Goal: Task Accomplishment & Management: Manage account settings

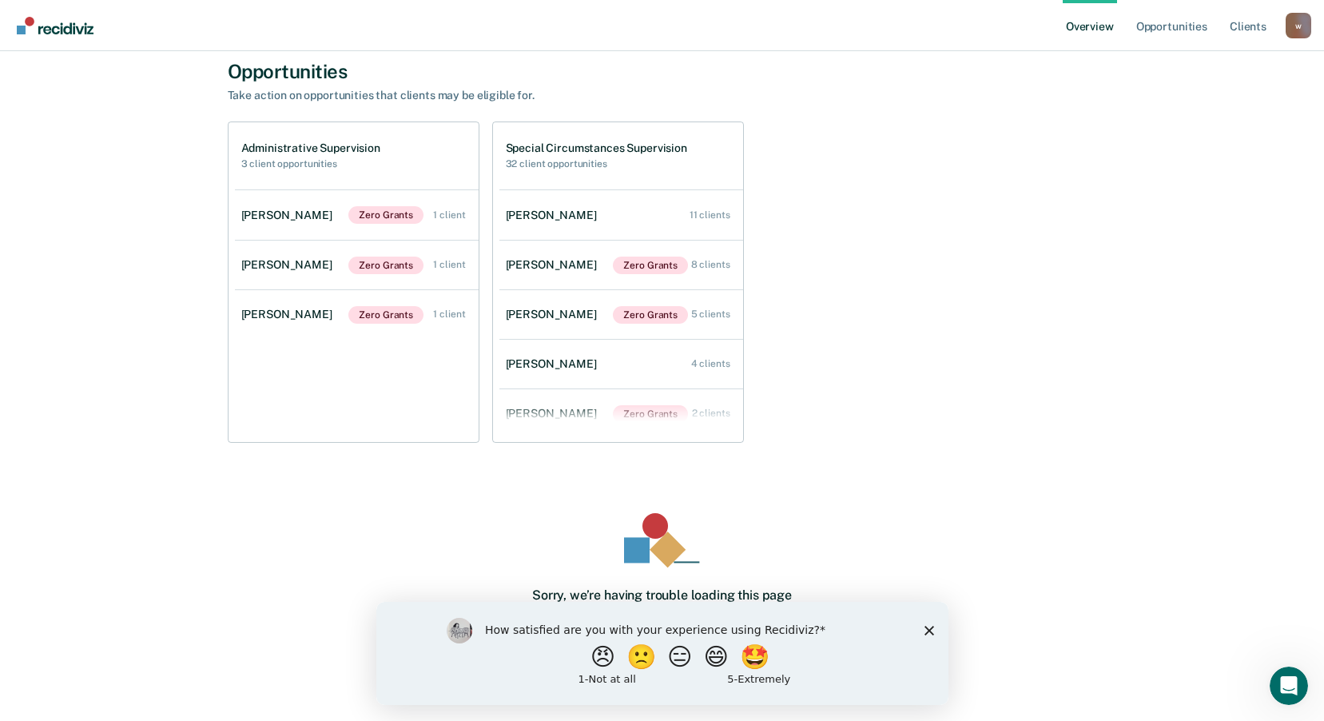
scroll to position [479, 0]
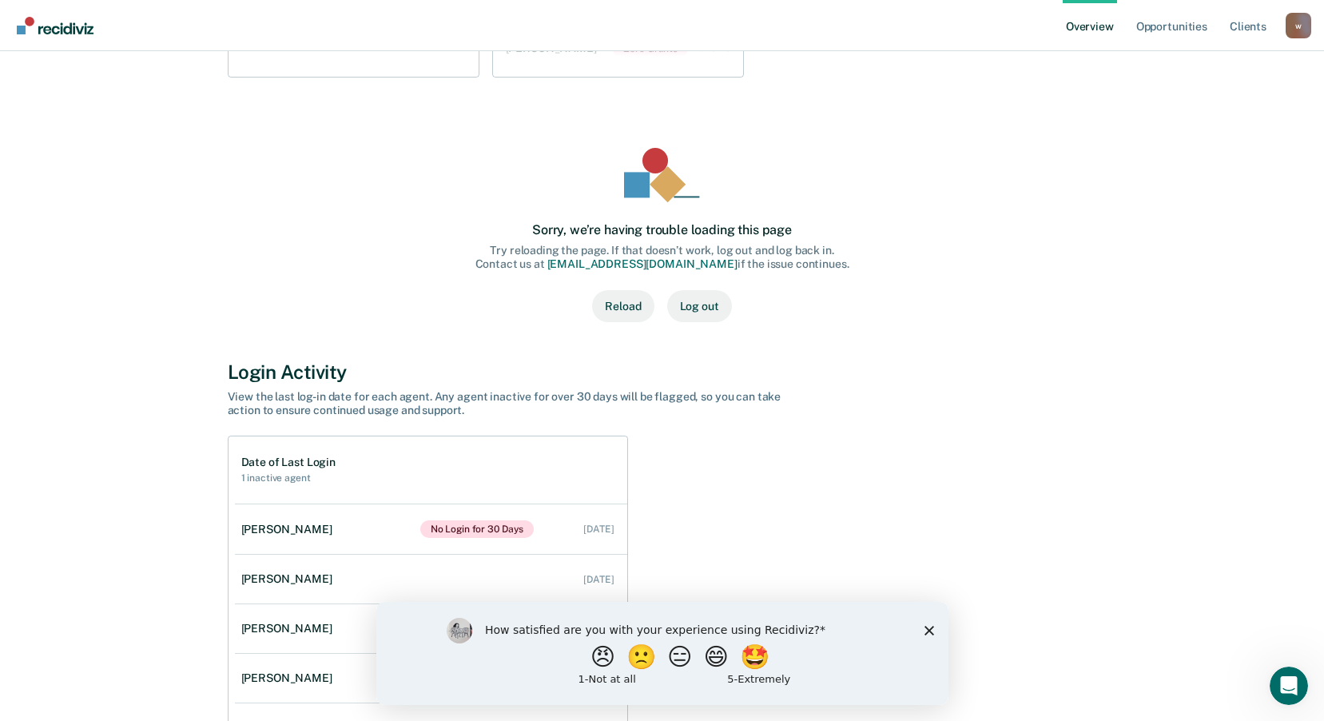
click at [931, 627] on polygon "Close survey" at bounding box center [929, 630] width 10 height 10
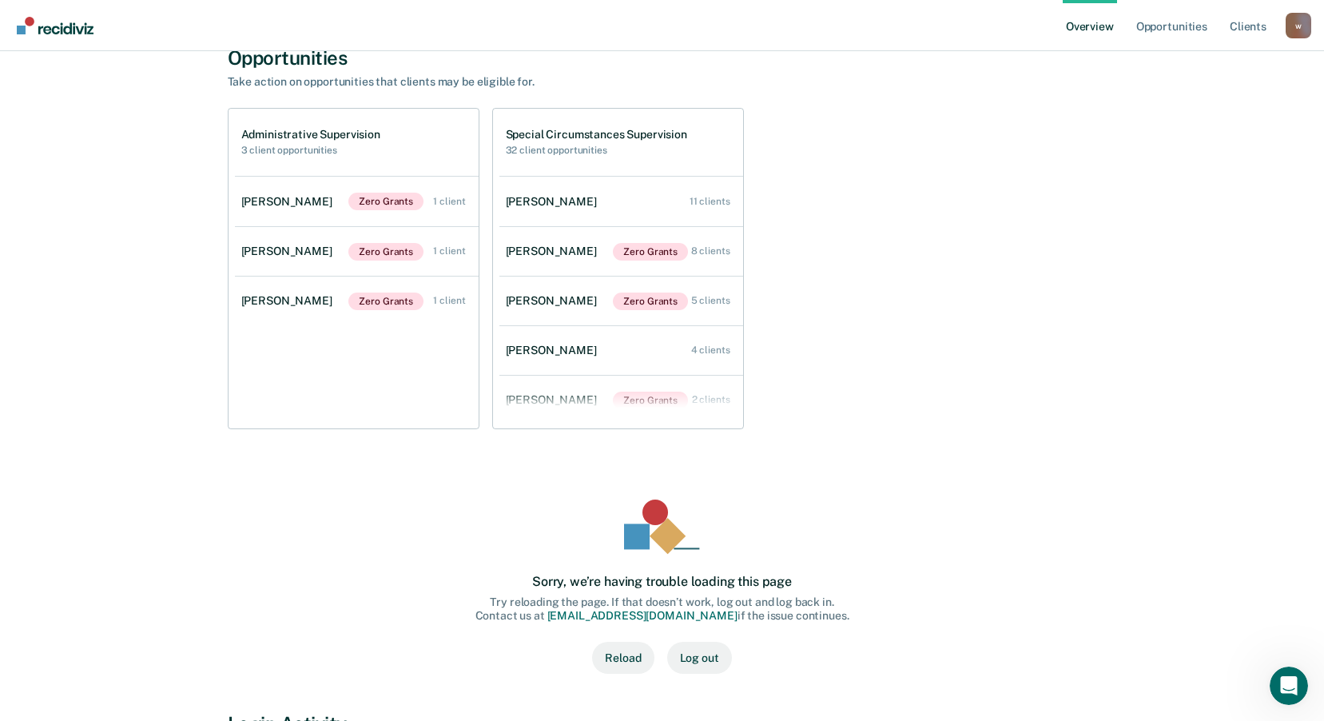
scroll to position [0, 0]
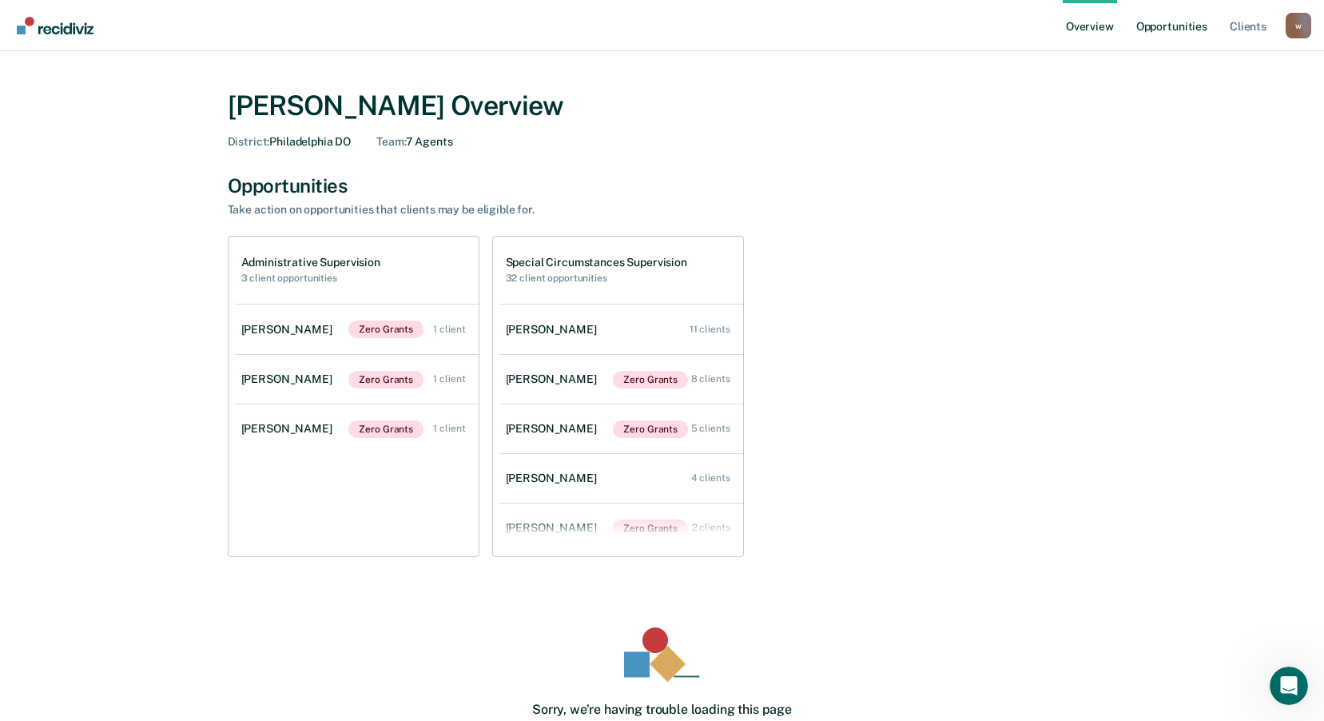
click at [1170, 26] on link "Opportunities" at bounding box center [1172, 25] width 78 height 51
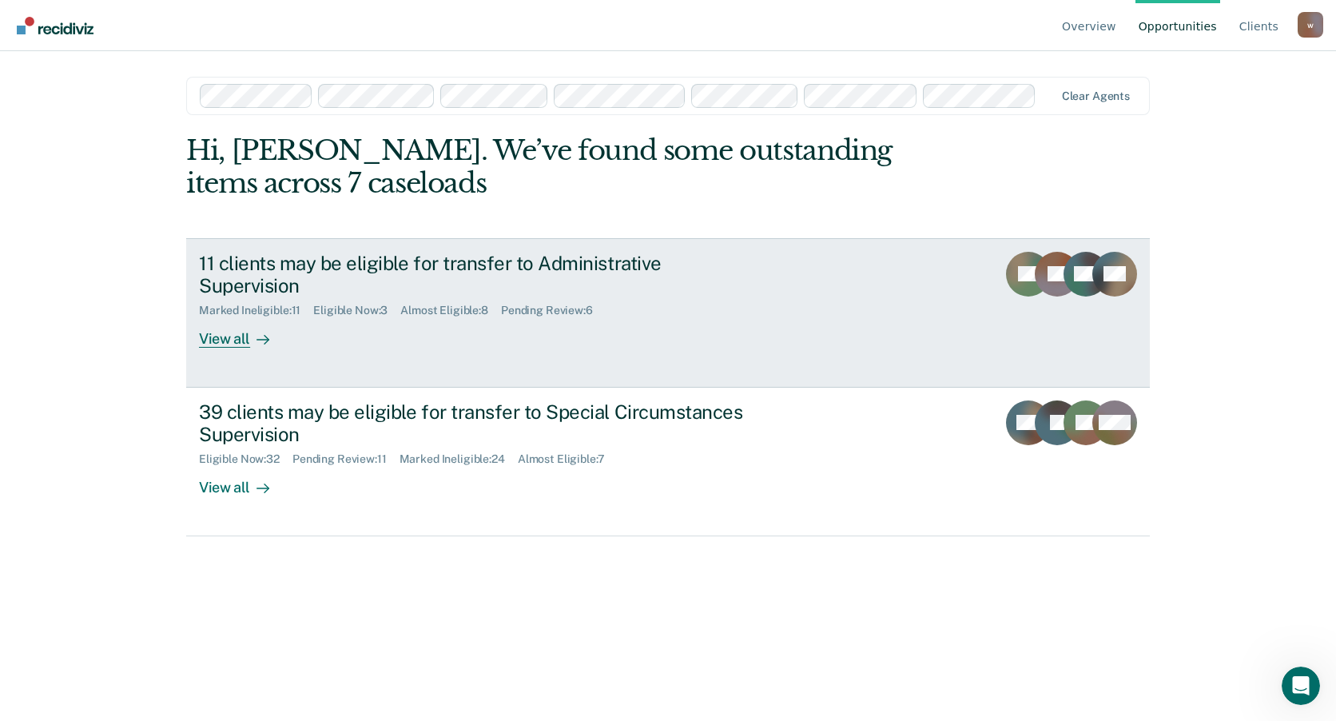
click at [948, 288] on link "11 clients may be eligible for transfer to Administrative Supervision Marked In…" at bounding box center [668, 312] width 964 height 149
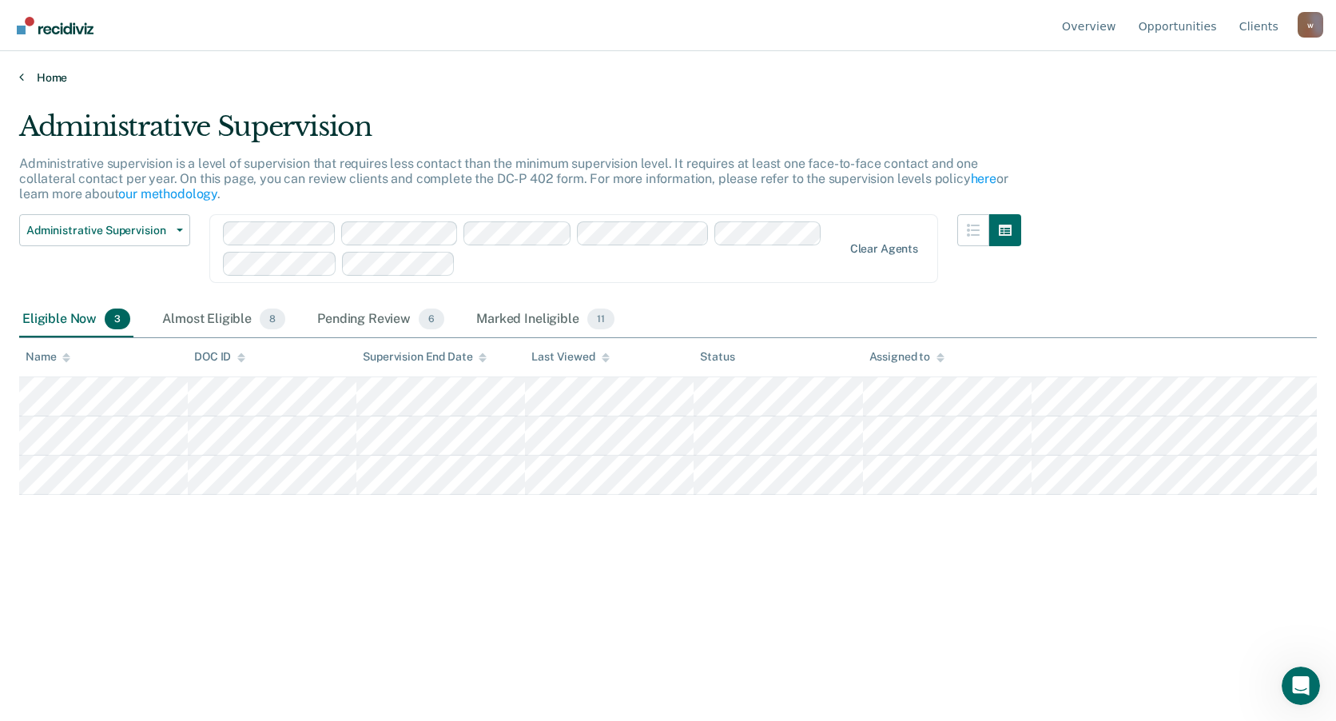
click at [50, 77] on link "Home" at bounding box center [668, 77] width 1298 height 14
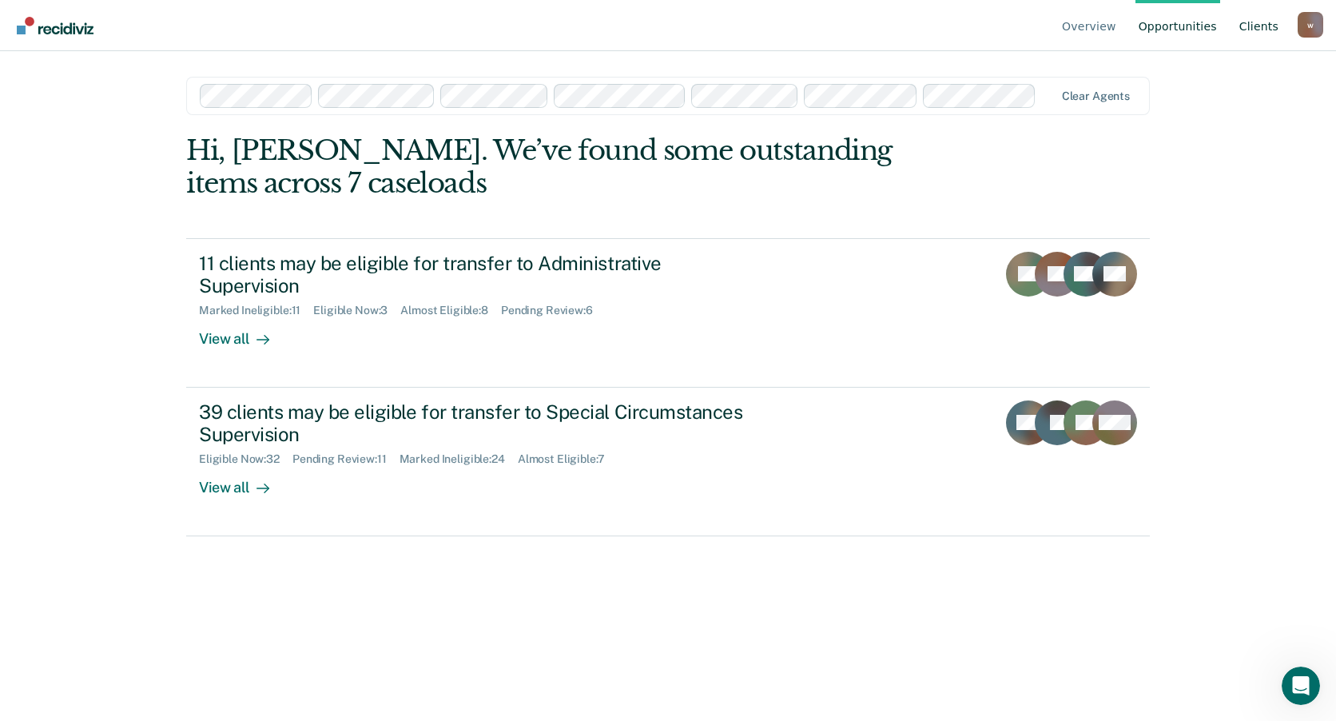
click at [1263, 30] on link "Client s" at bounding box center [1259, 25] width 46 height 51
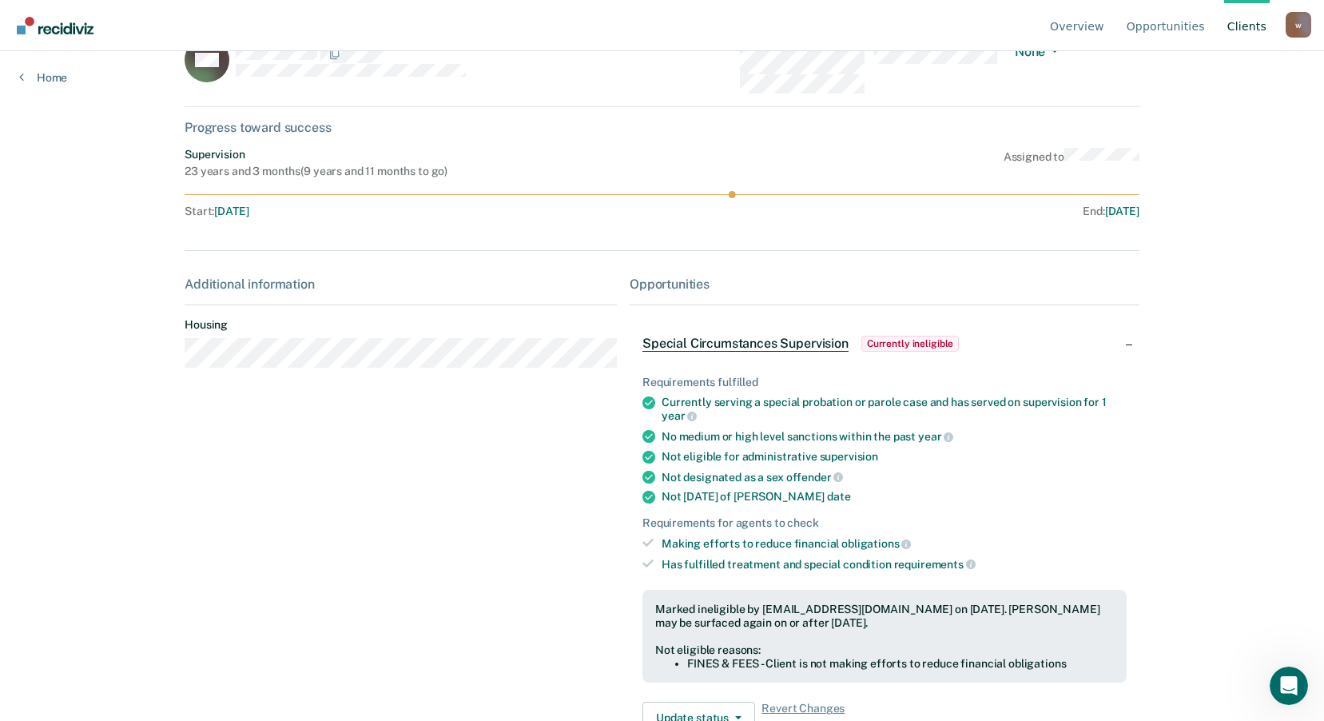
scroll to position [114, 0]
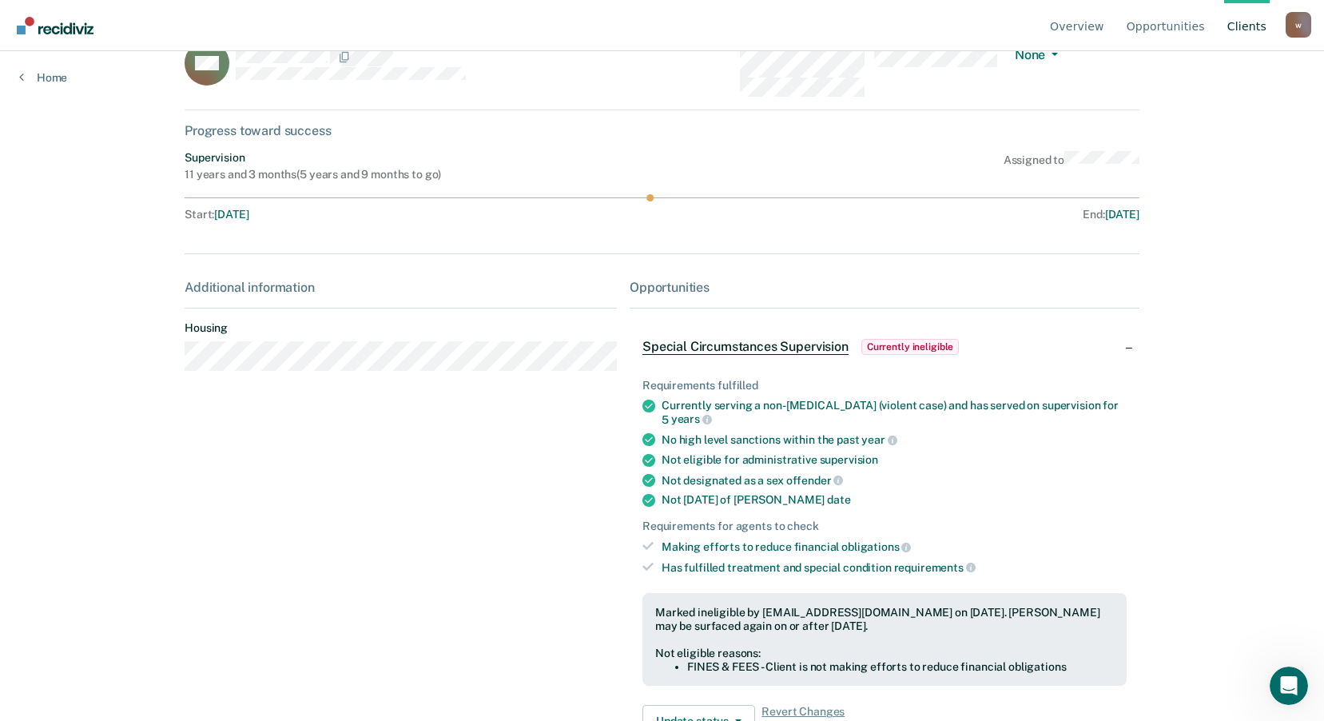
scroll to position [114, 0]
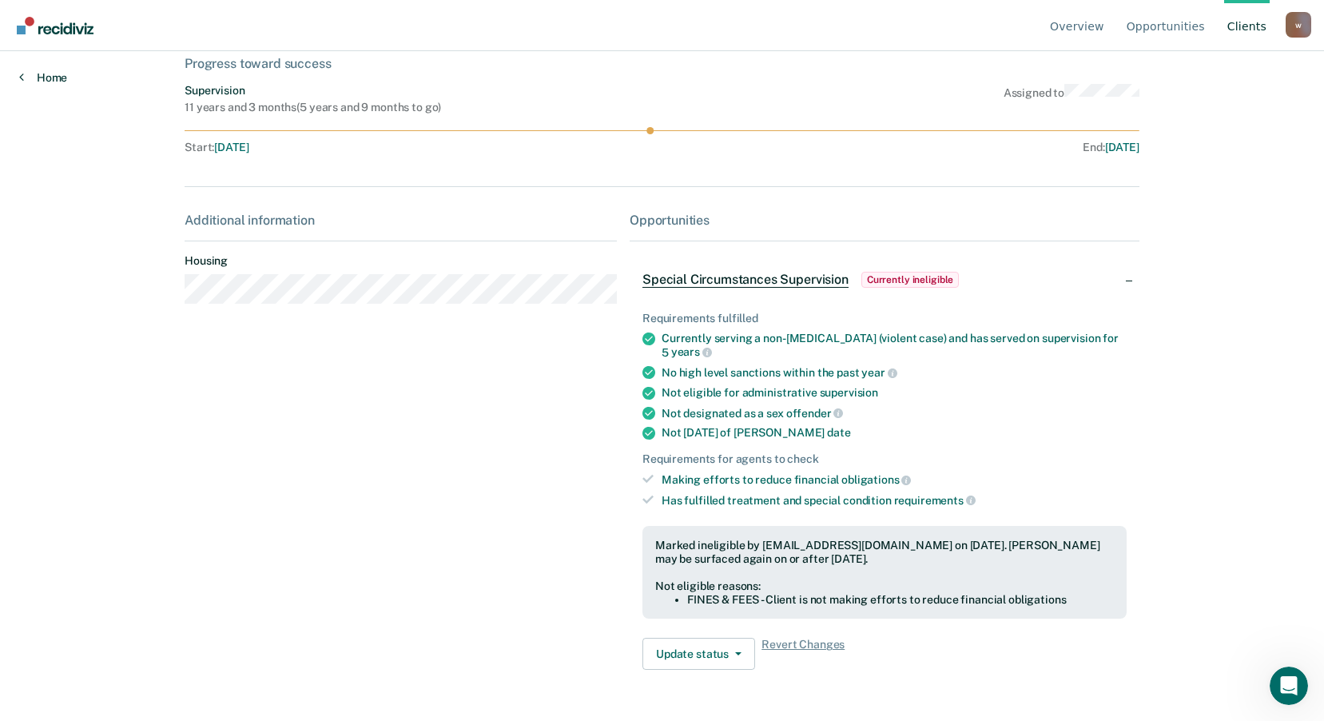
click at [51, 78] on link "Home" at bounding box center [43, 77] width 48 height 14
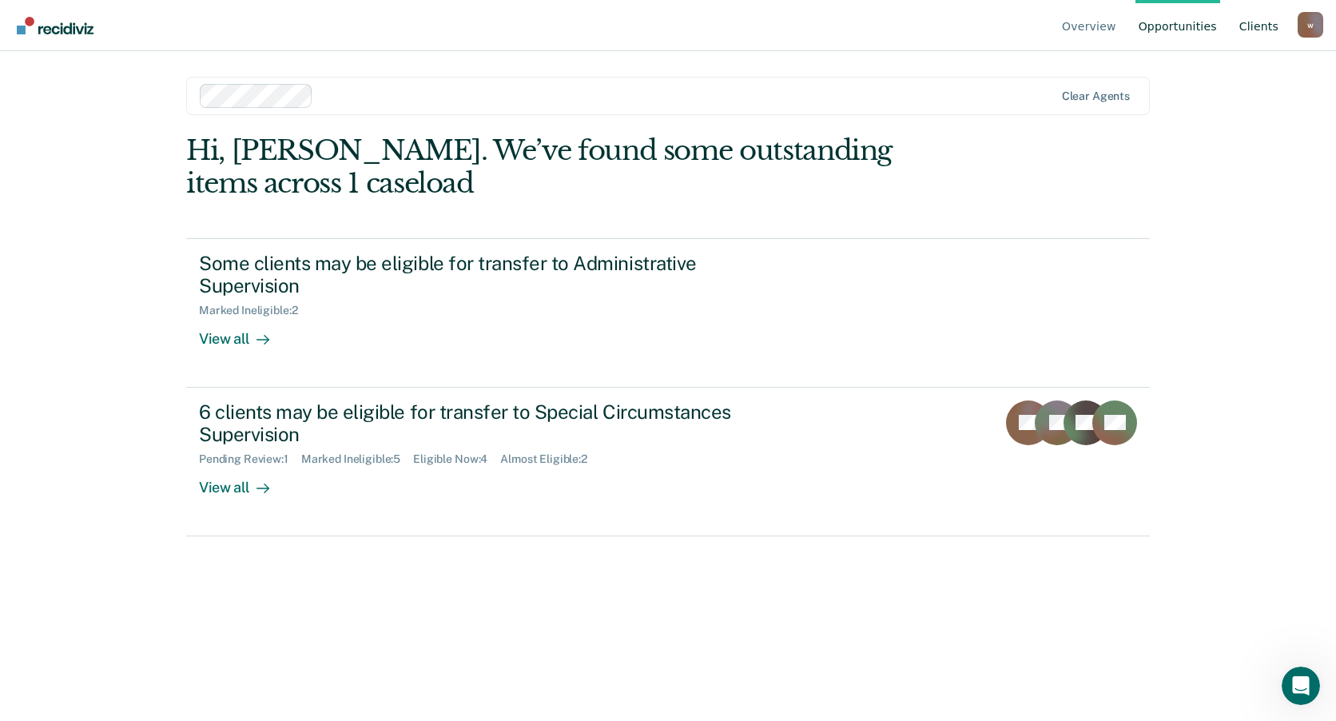
click at [1254, 34] on link "Client s" at bounding box center [1259, 25] width 46 height 51
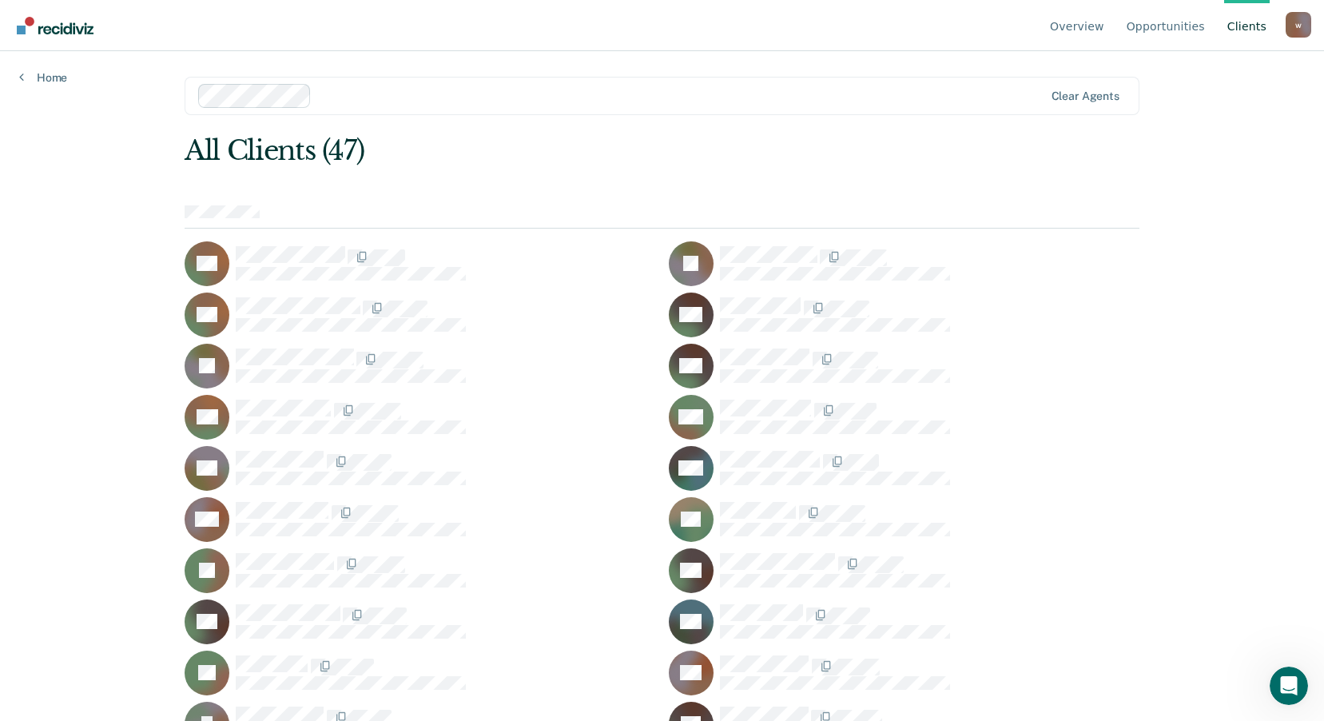
click at [1199, 309] on div "Overview Opportunities Client s [EMAIL_ADDRESS][DOMAIN_NAME] w Profile How it w…" at bounding box center [662, 360] width 1324 height 721
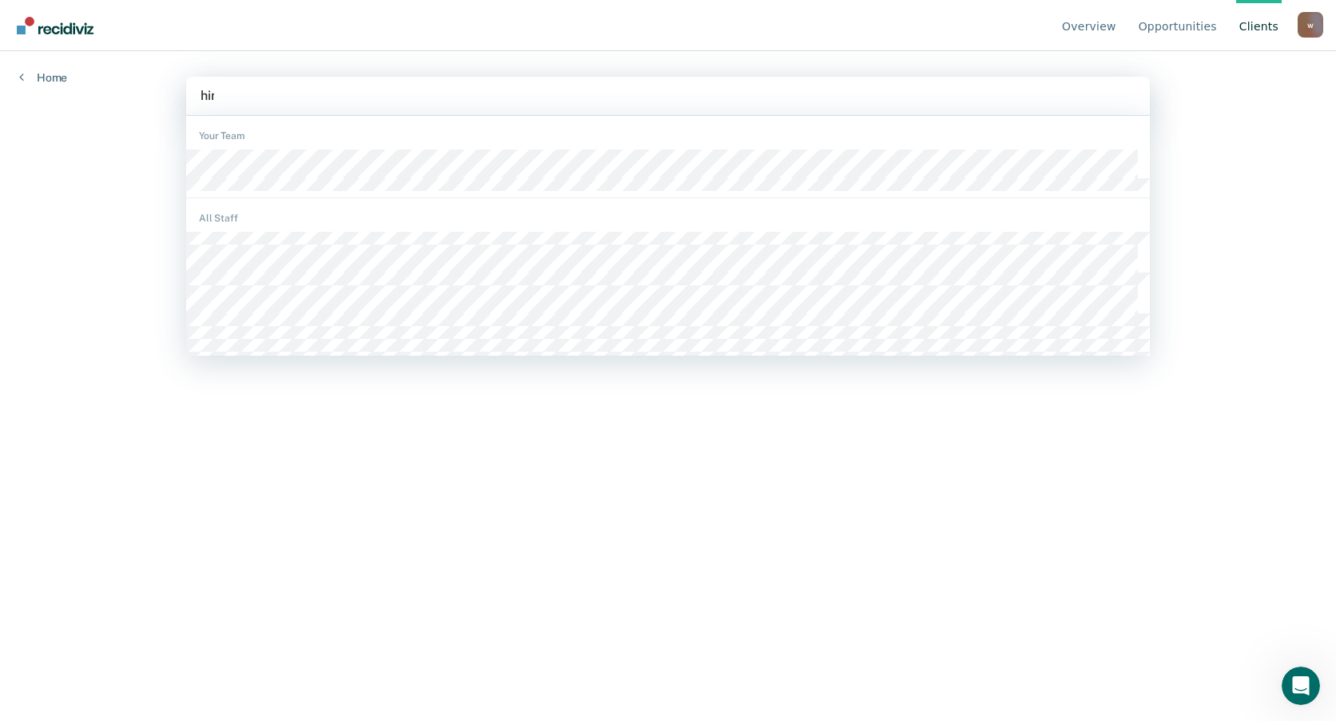
type input "[PERSON_NAME]"
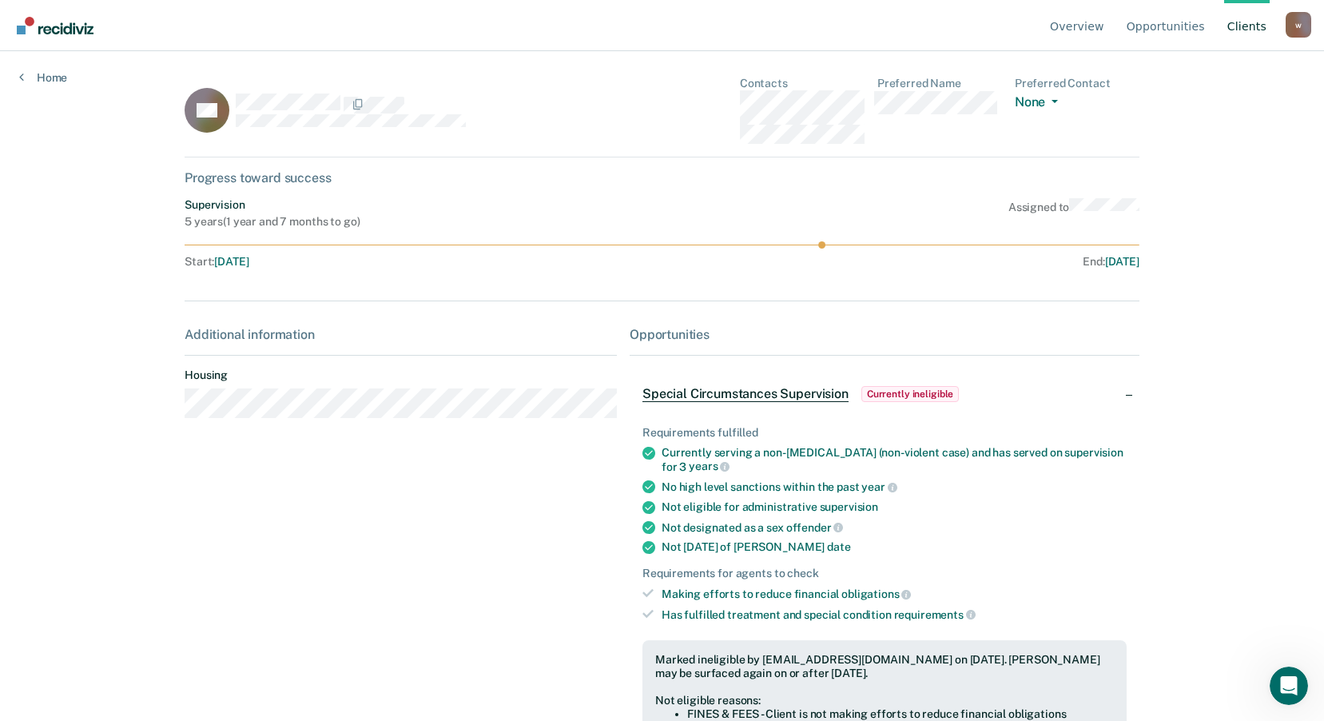
click at [1252, 32] on link "Client s" at bounding box center [1247, 25] width 46 height 51
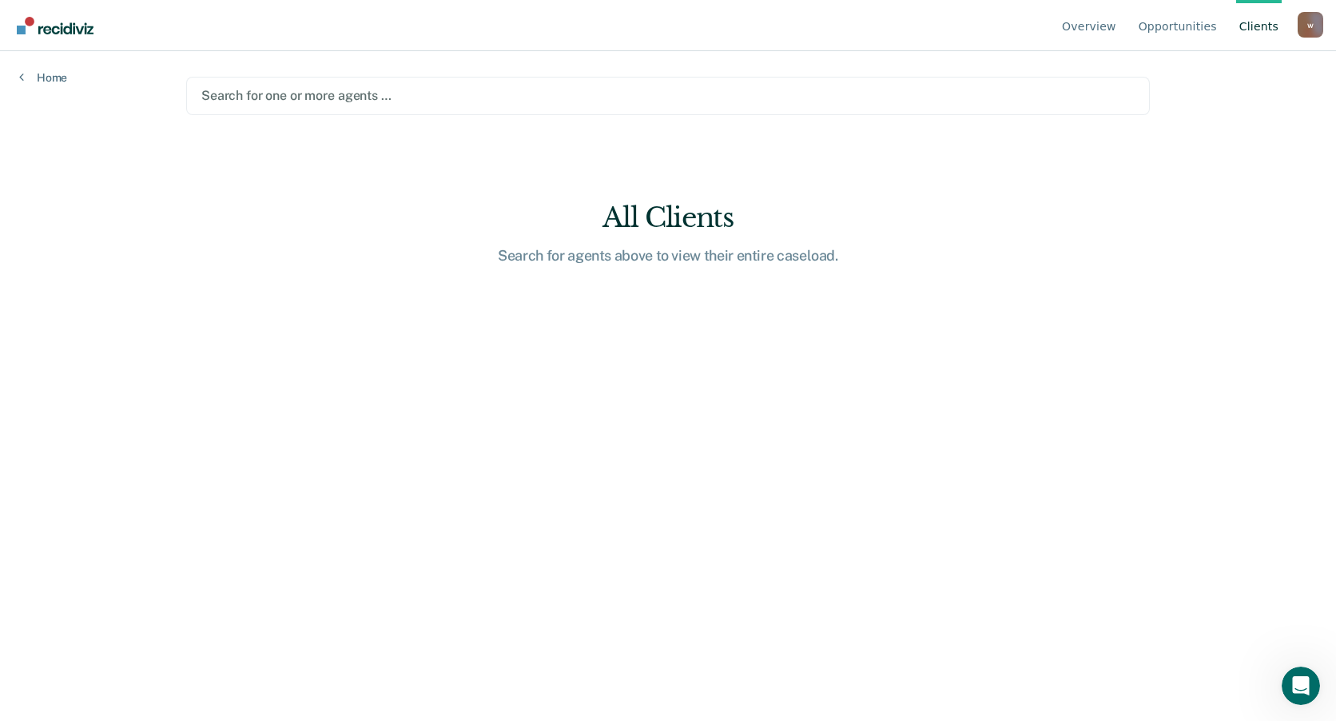
click at [291, 96] on div at bounding box center [667, 95] width 933 height 18
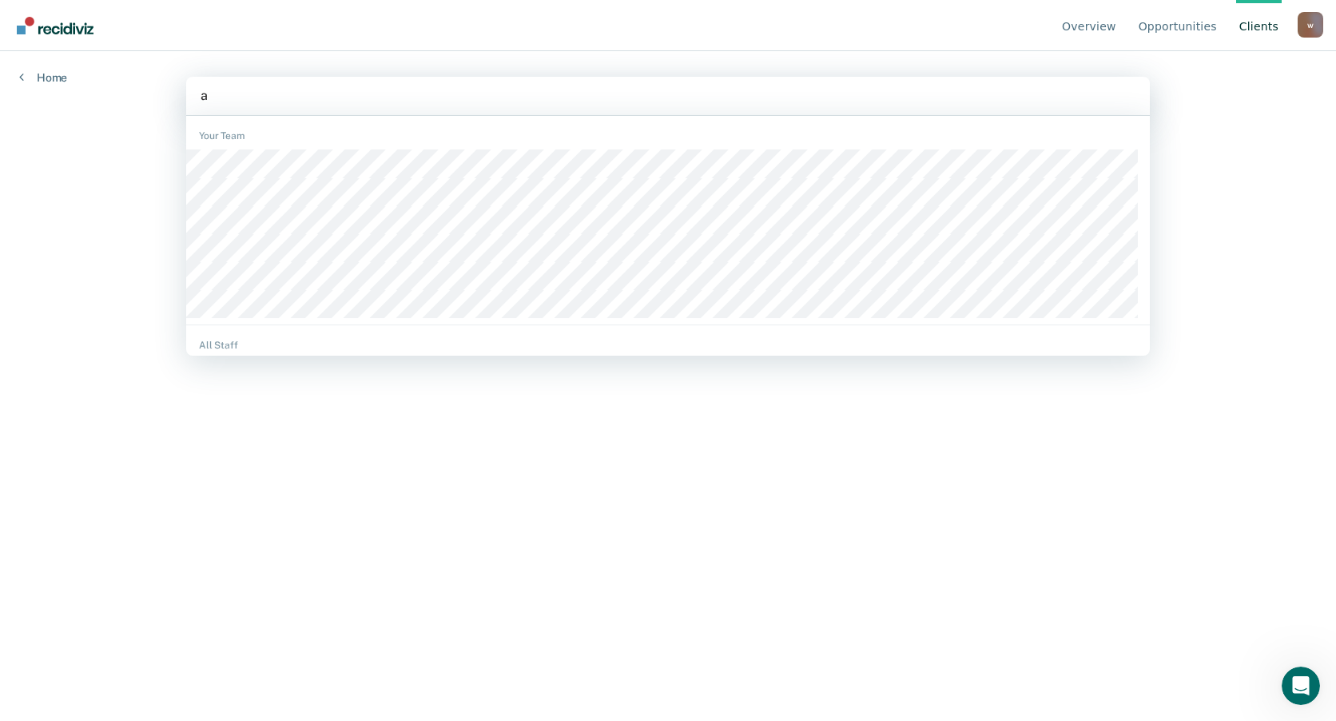
type input "au"
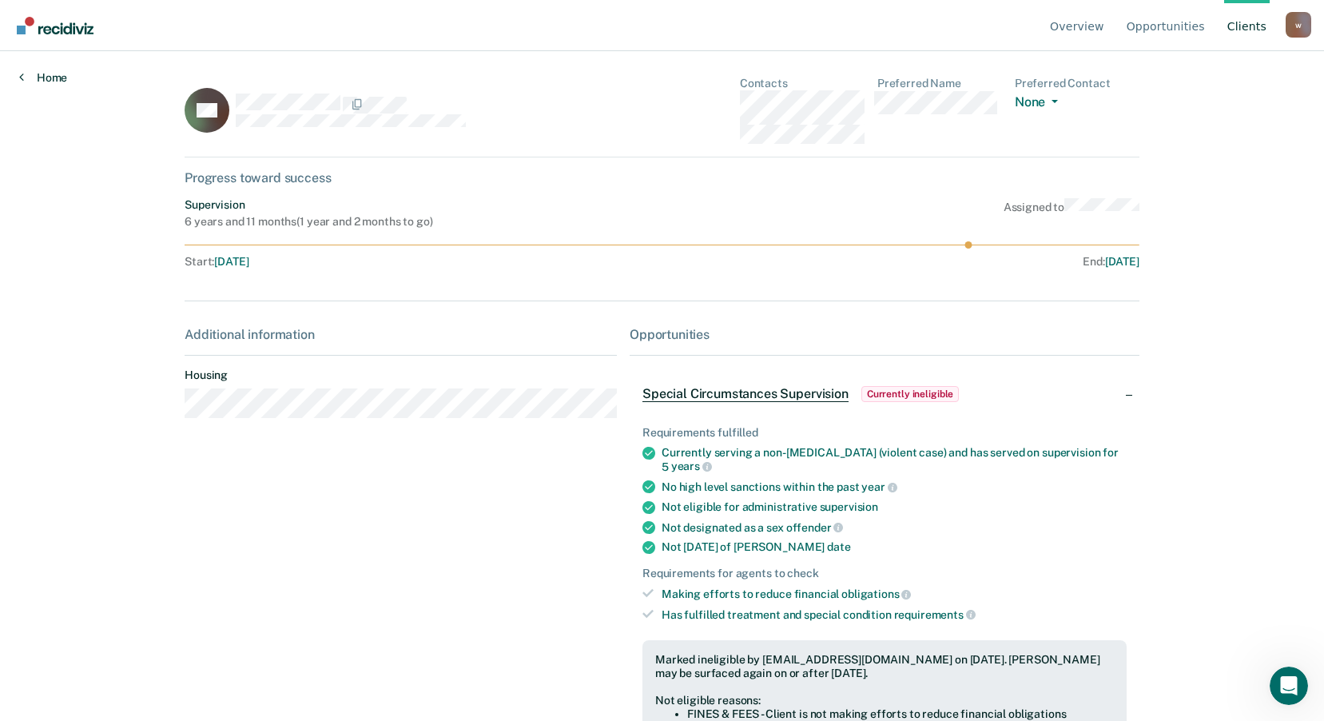
click at [45, 80] on link "Home" at bounding box center [43, 77] width 48 height 14
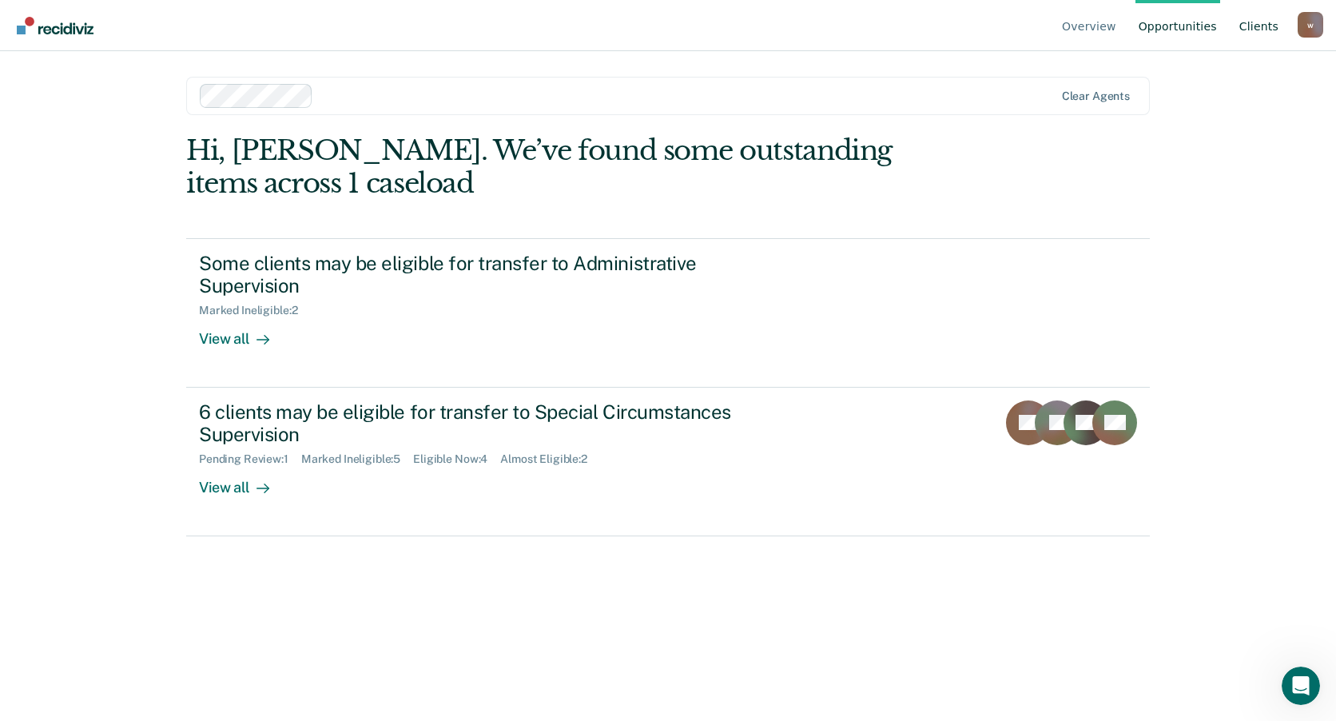
click at [1251, 33] on link "Client s" at bounding box center [1259, 25] width 46 height 51
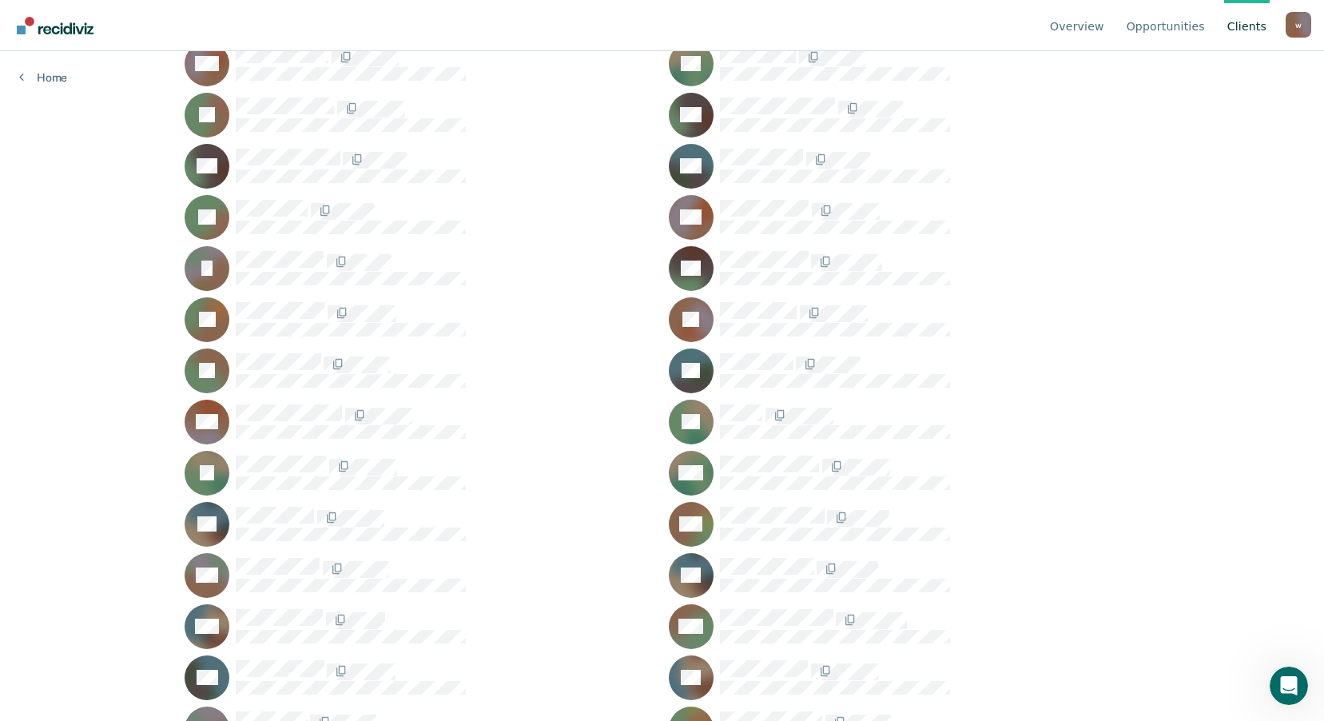
scroll to position [479, 0]
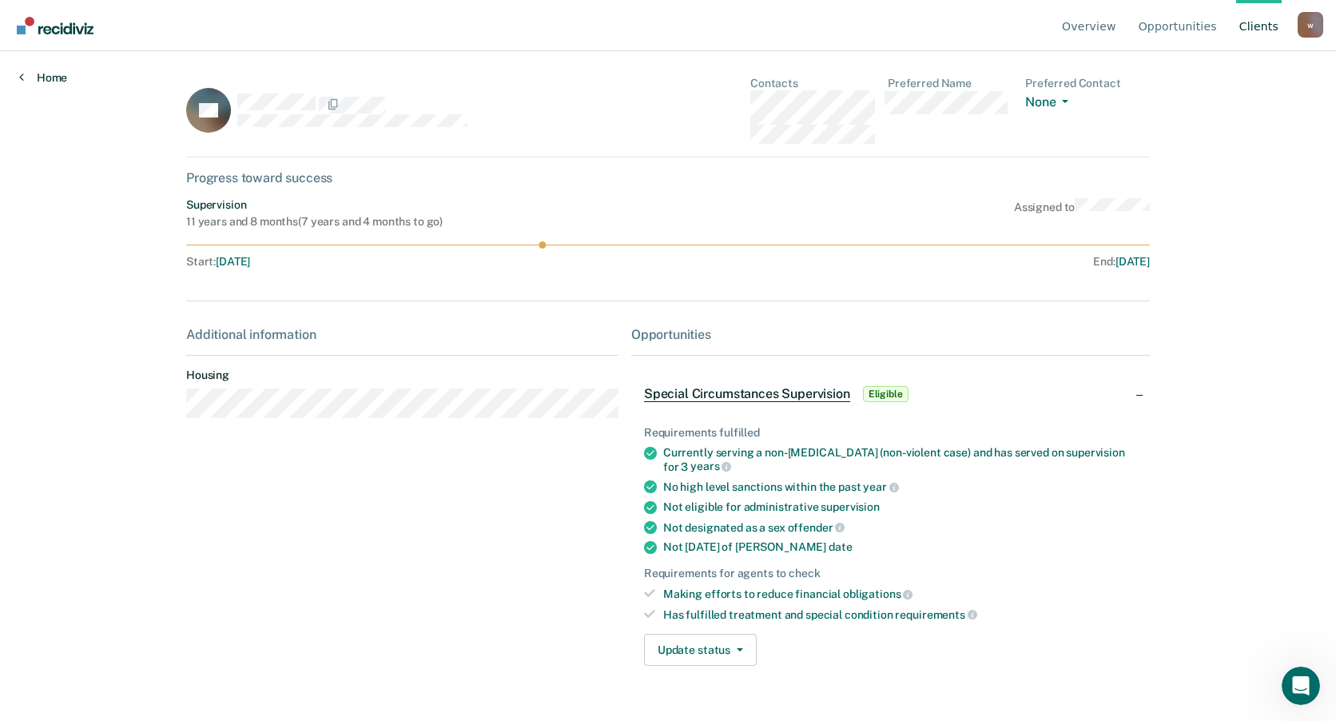
click at [53, 78] on link "Home" at bounding box center [43, 77] width 48 height 14
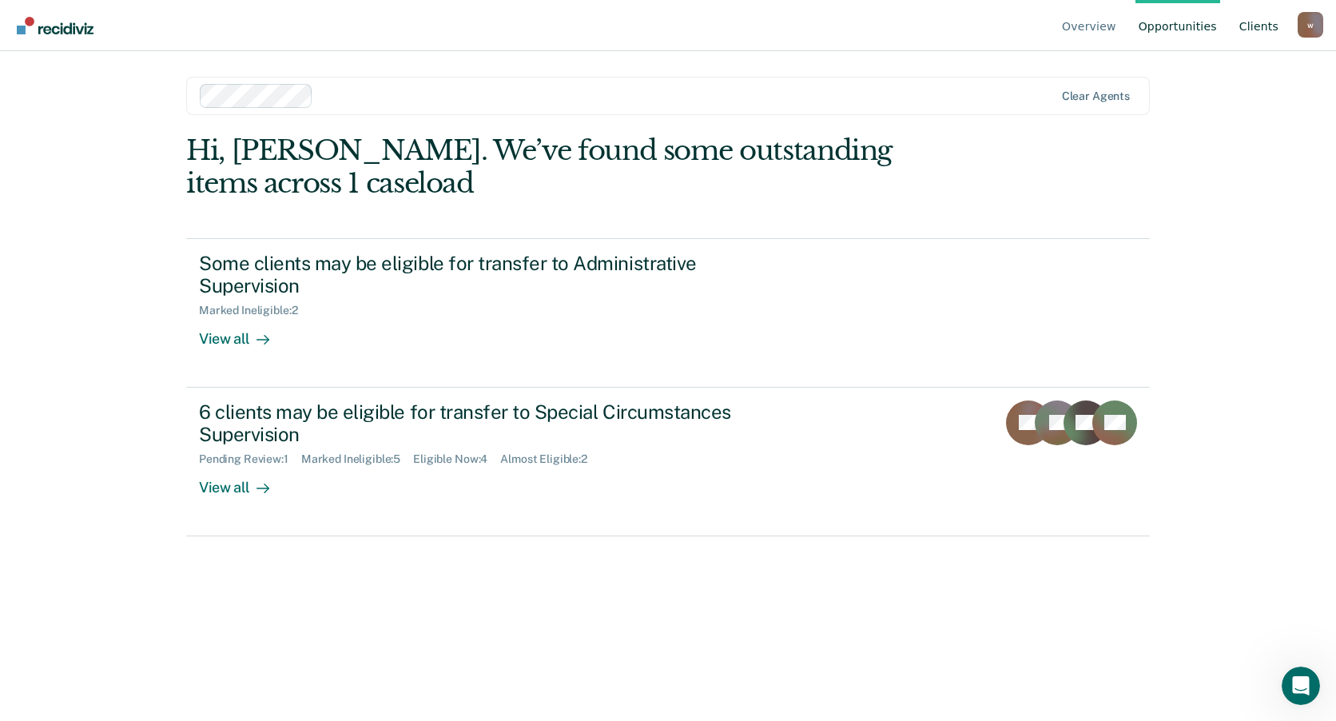
click at [1252, 22] on link "Client s" at bounding box center [1259, 25] width 46 height 51
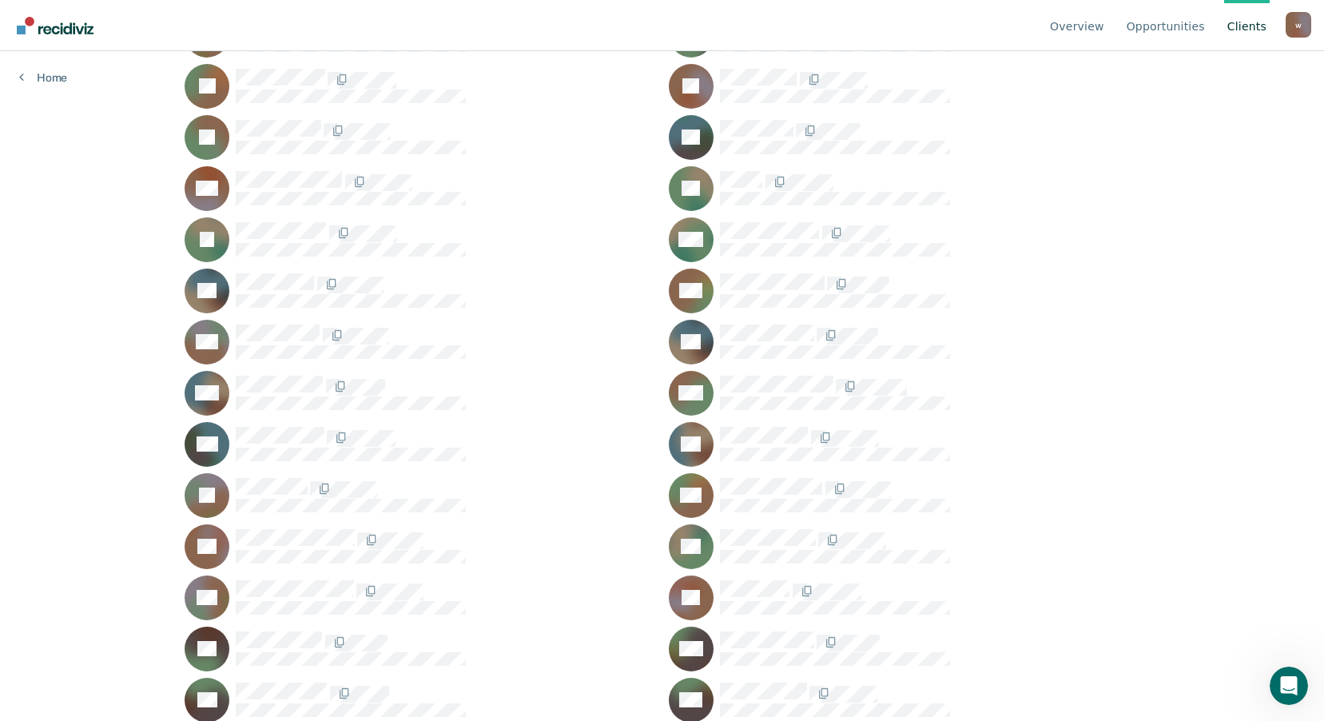
scroll to position [739, 0]
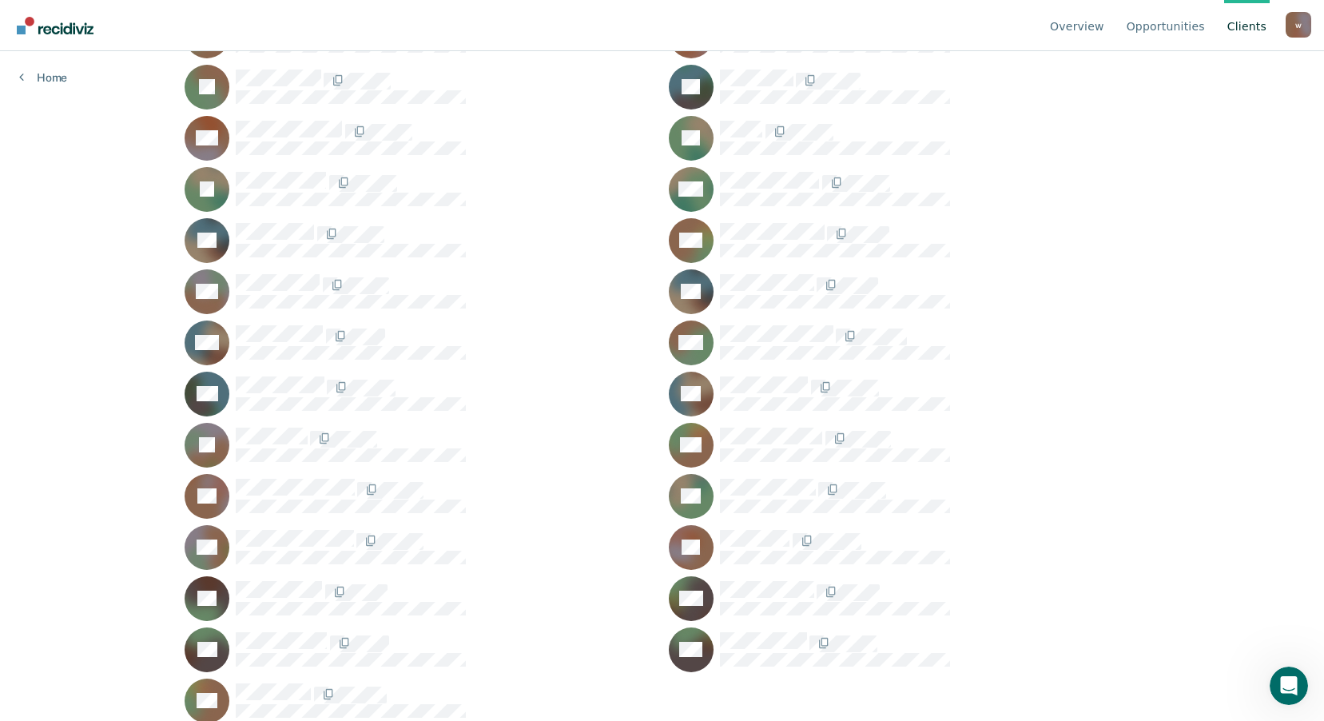
click at [1246, 26] on link "Client s" at bounding box center [1247, 25] width 46 height 51
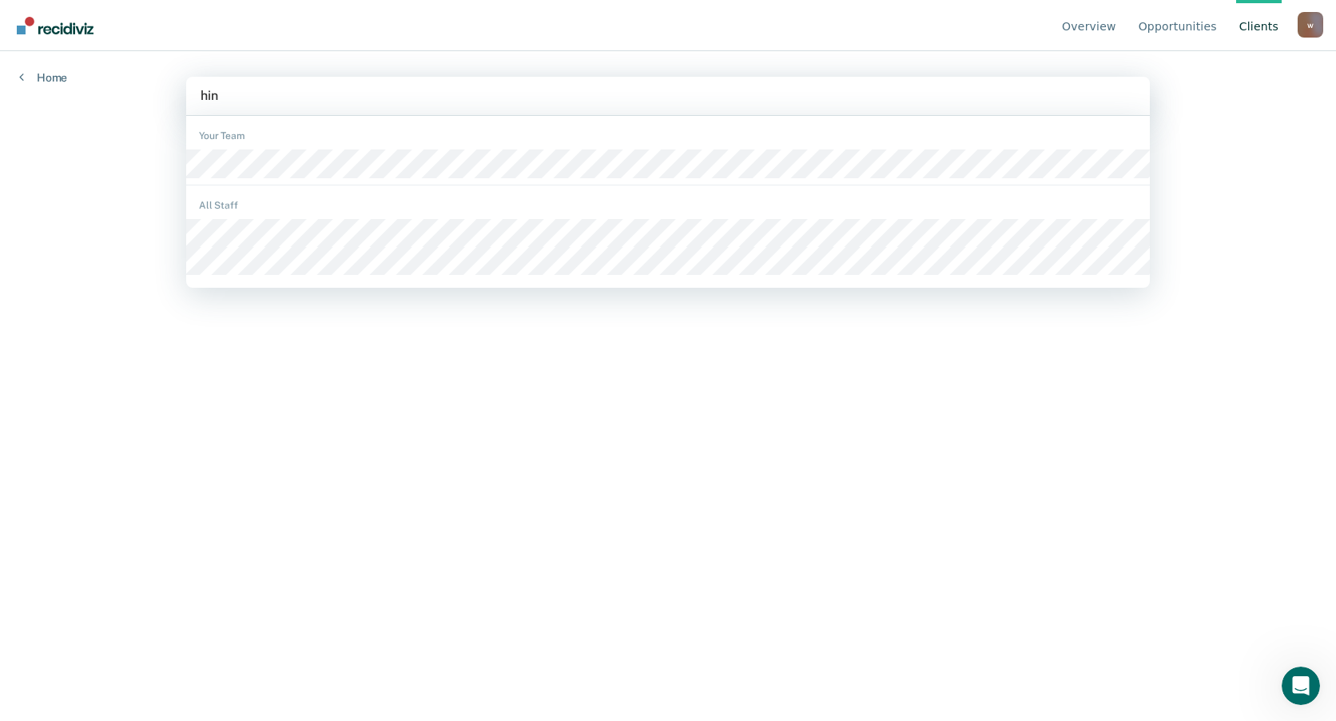
type input "[PERSON_NAME]"
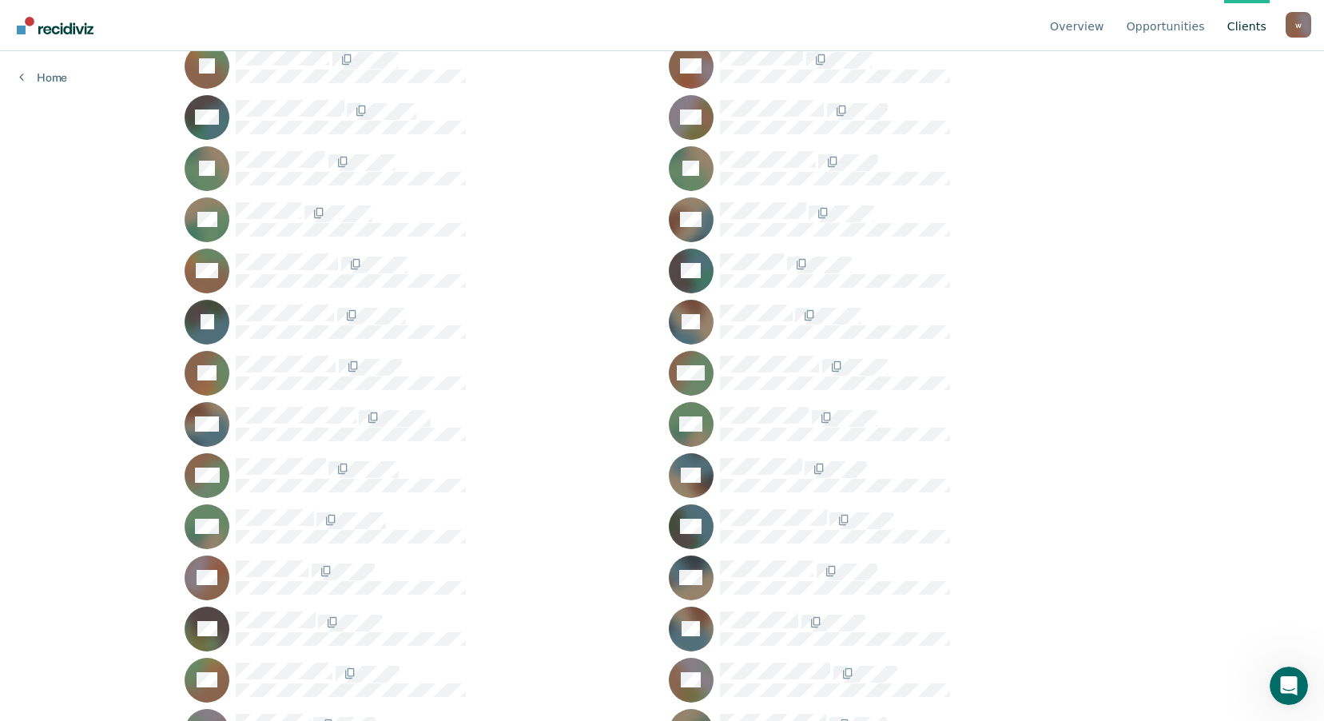
scroll to position [479, 0]
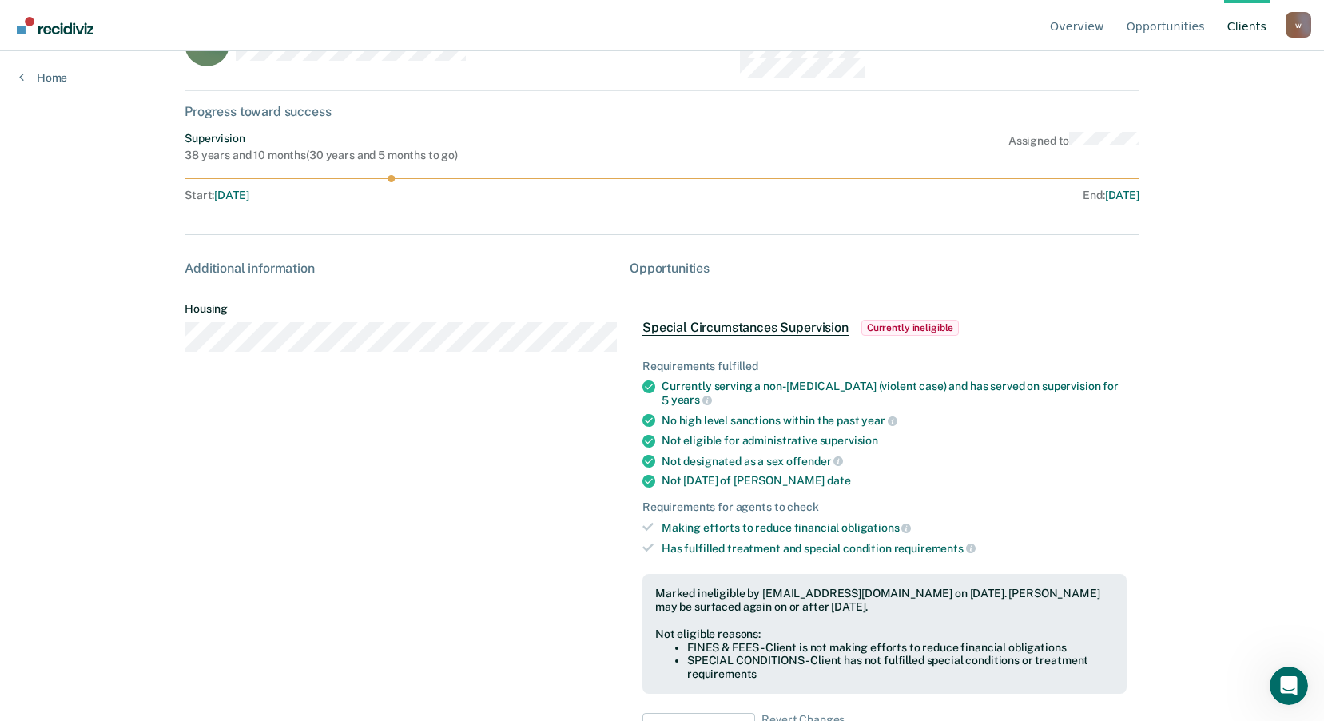
scroll to position [141, 0]
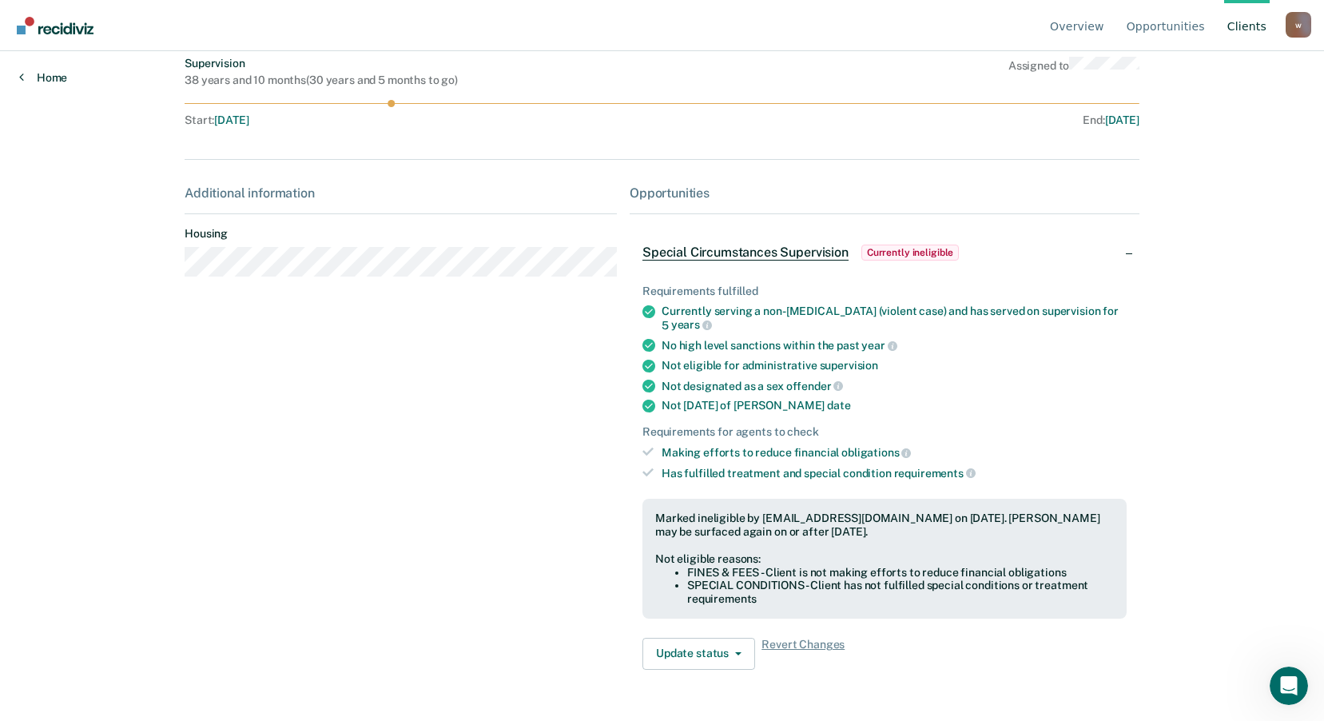
click at [45, 81] on link "Home" at bounding box center [43, 77] width 48 height 14
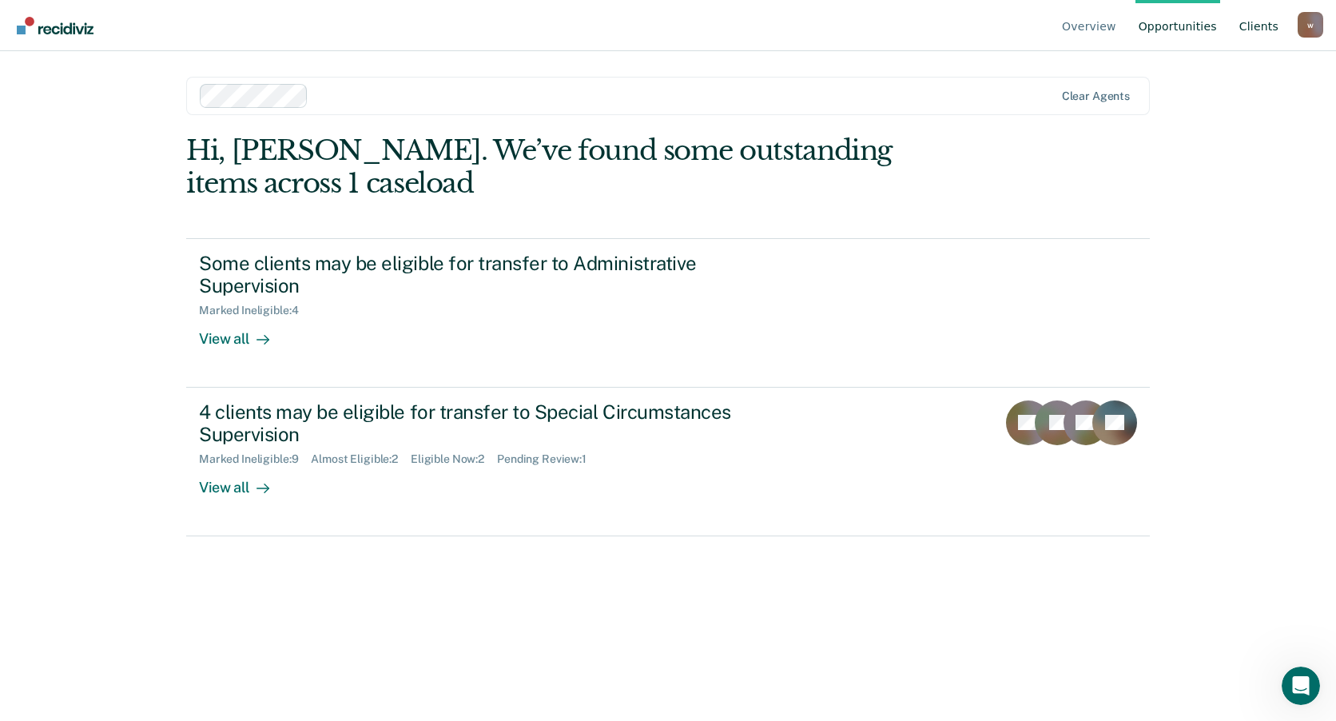
click at [1250, 30] on link "Client s" at bounding box center [1259, 25] width 46 height 51
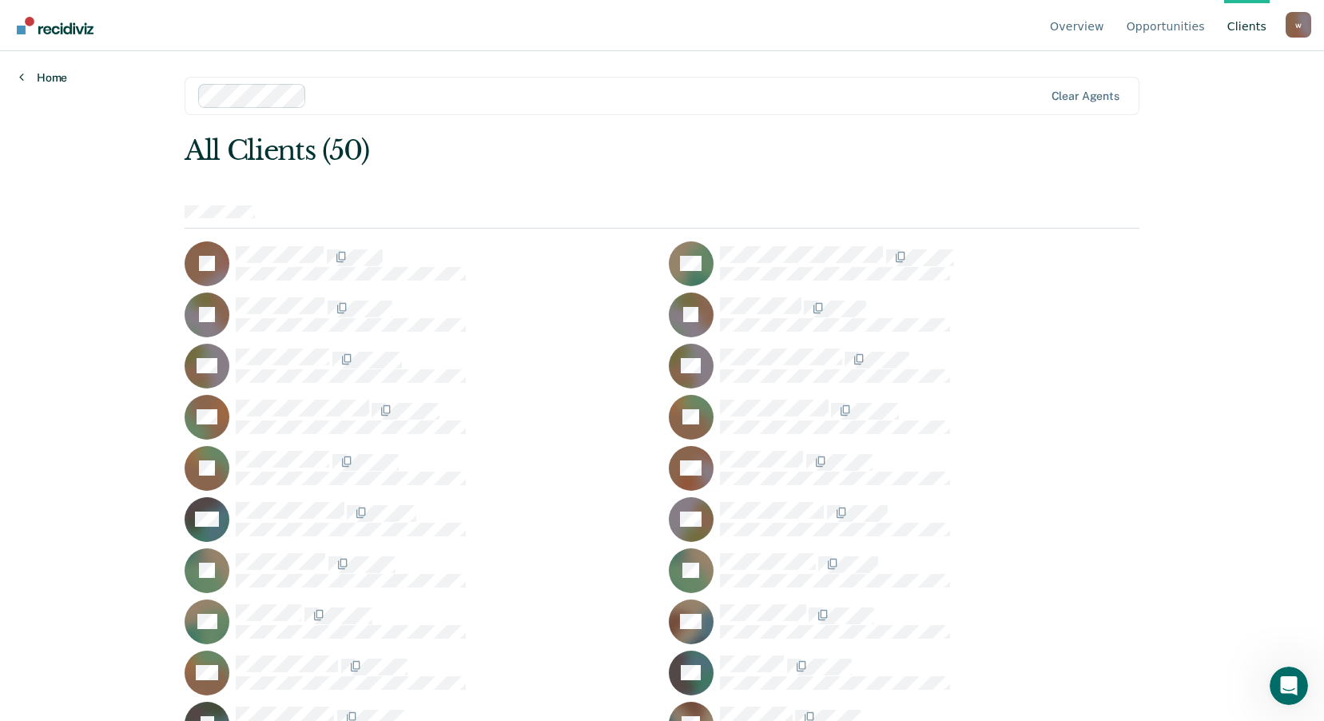
click at [38, 80] on link "Home" at bounding box center [43, 77] width 48 height 14
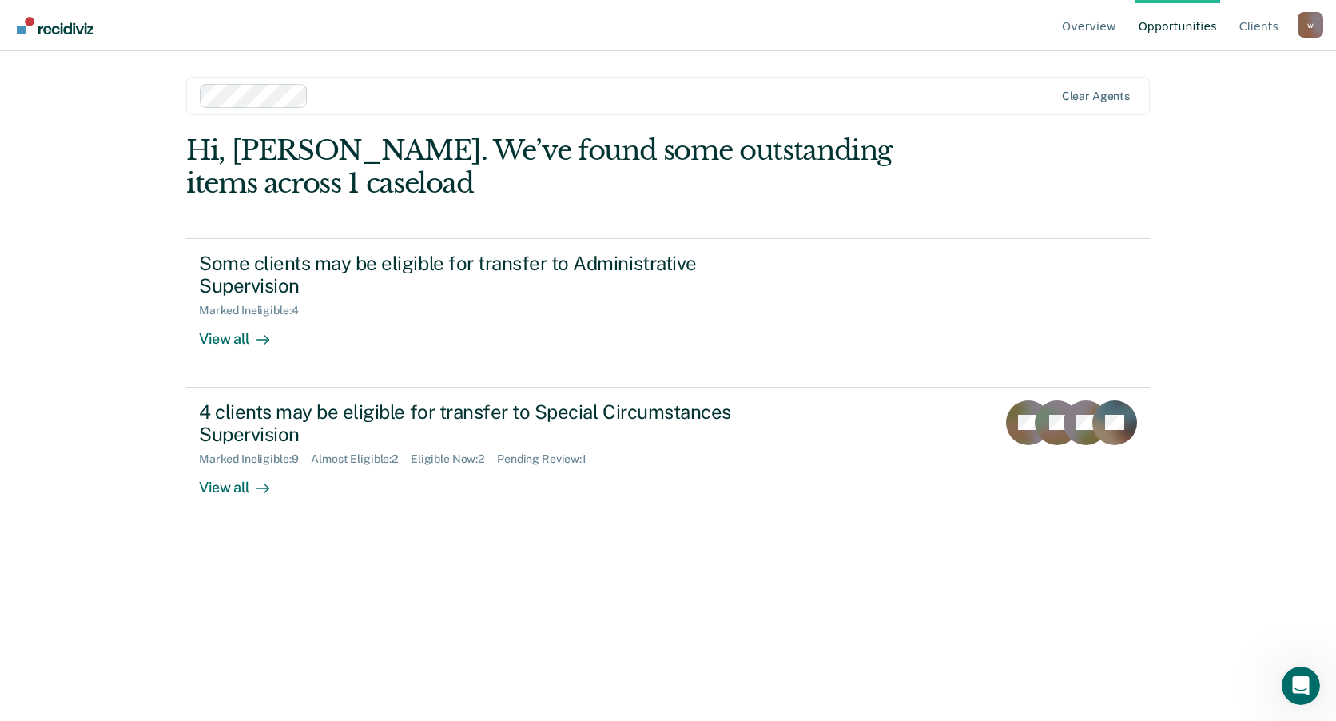
click at [38, 80] on div "Overview Opportunities Client s [EMAIL_ADDRESS][DOMAIN_NAME] w Profile How it w…" at bounding box center [668, 360] width 1336 height 721
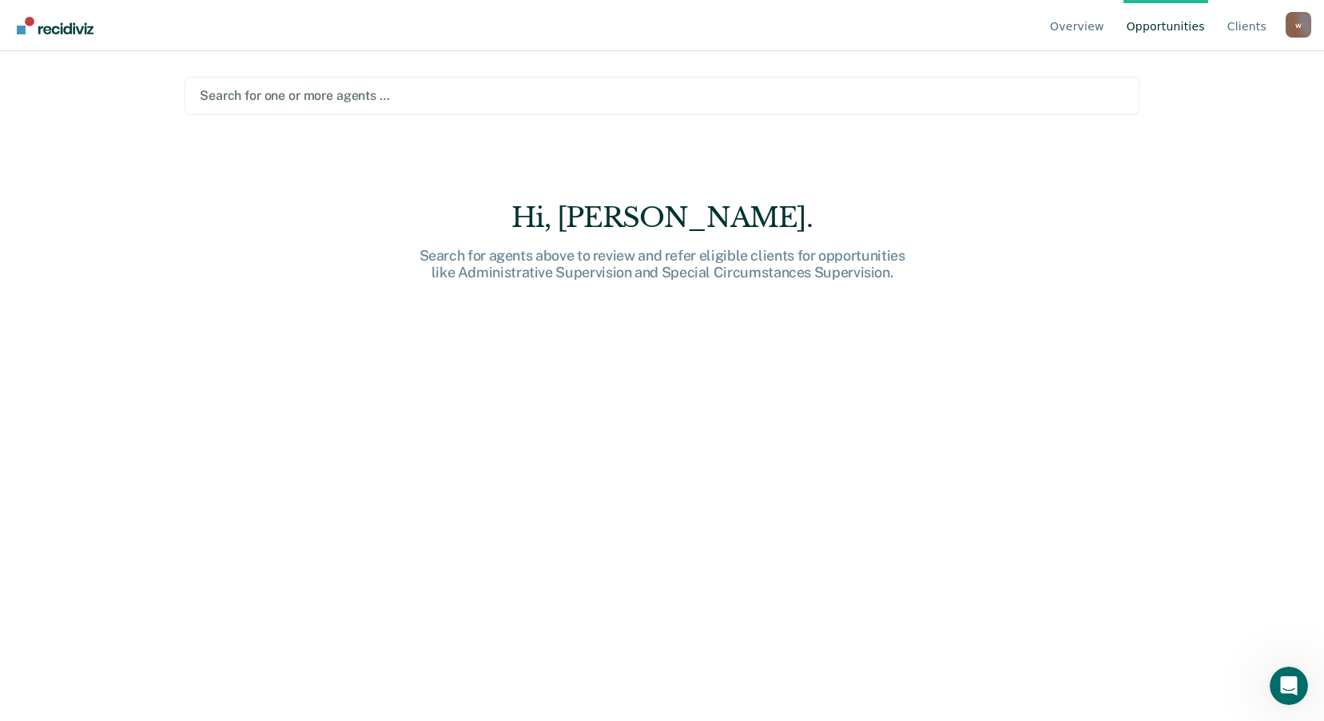
click at [38, 30] on img "Go to Recidiviz Home" at bounding box center [55, 26] width 77 height 18
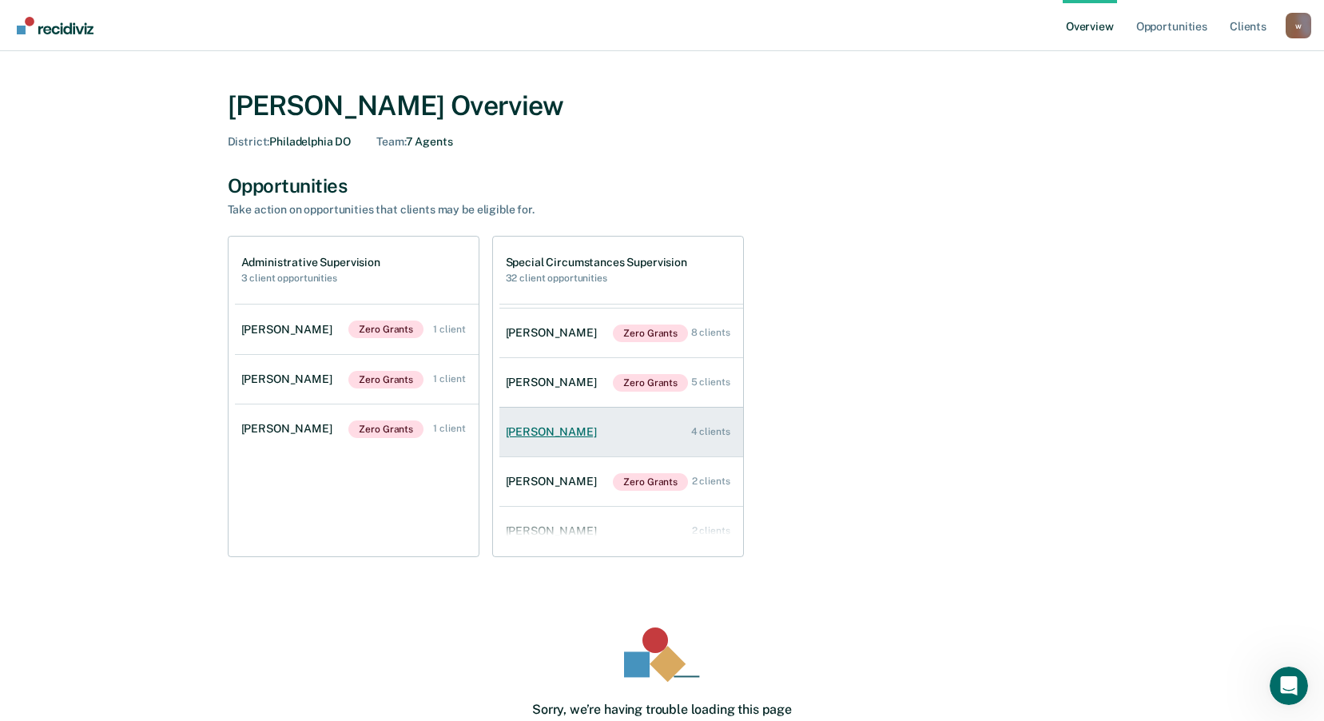
scroll to position [65, 0]
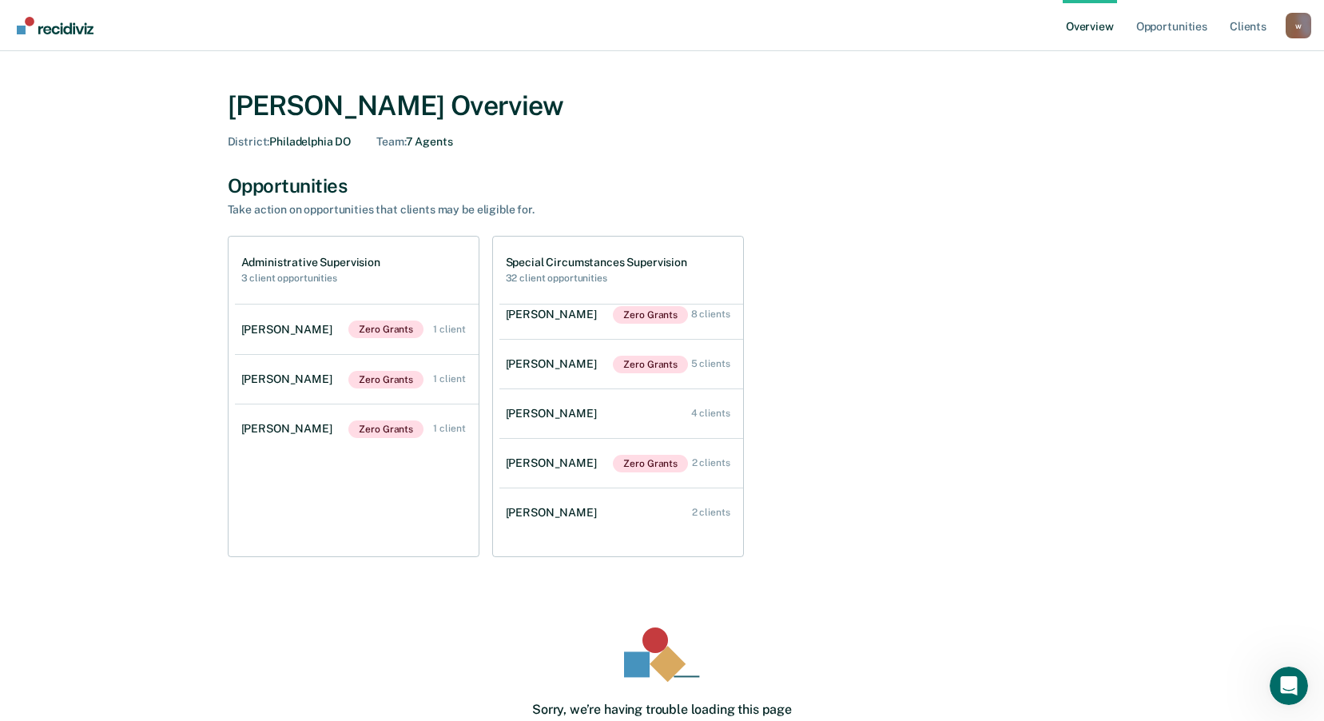
click at [347, 268] on h1 "Administrative Supervision" at bounding box center [310, 263] width 139 height 14
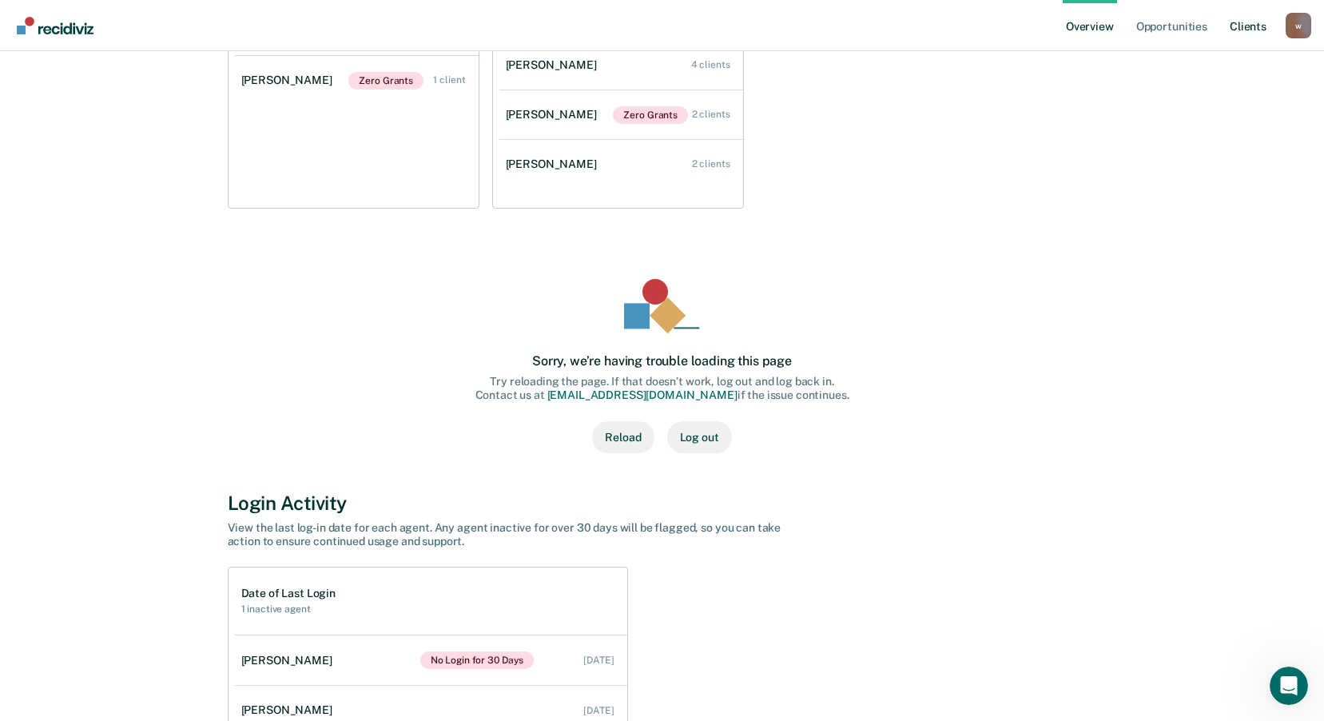
scroll to position [479, 0]
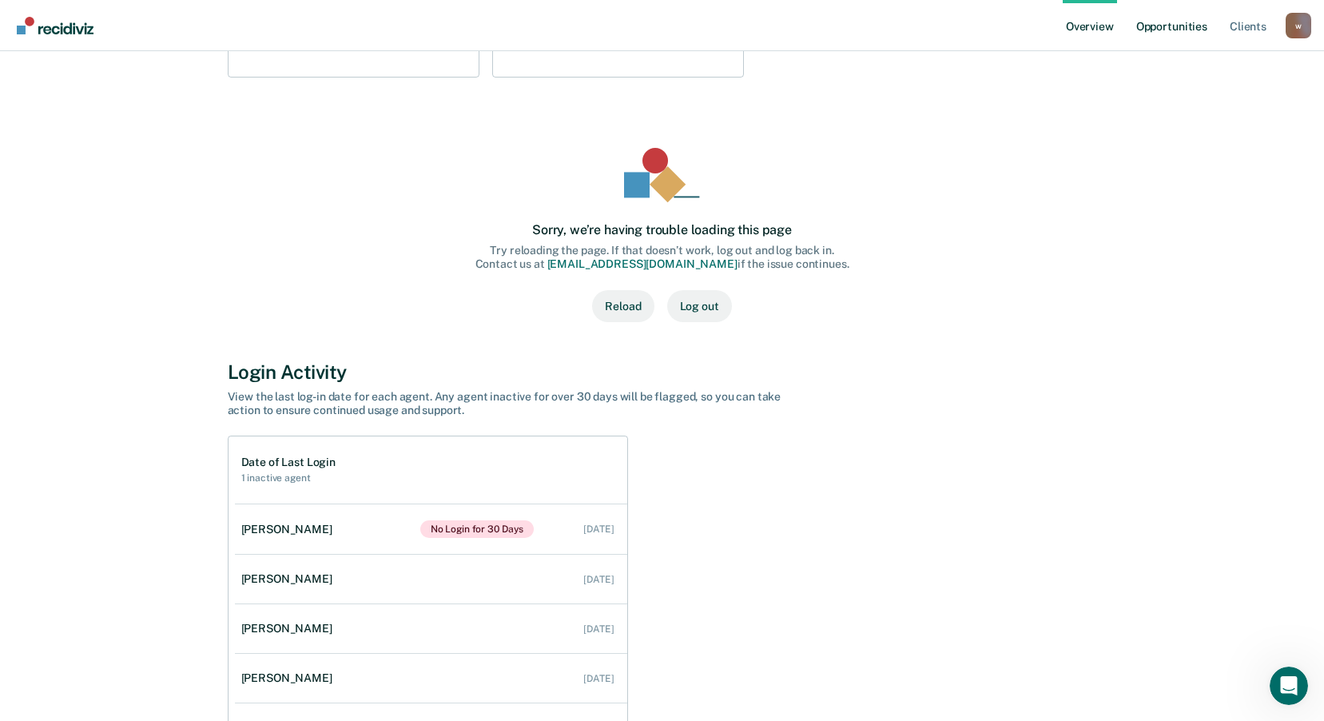
click at [1174, 27] on link "Opportunities" at bounding box center [1172, 25] width 78 height 51
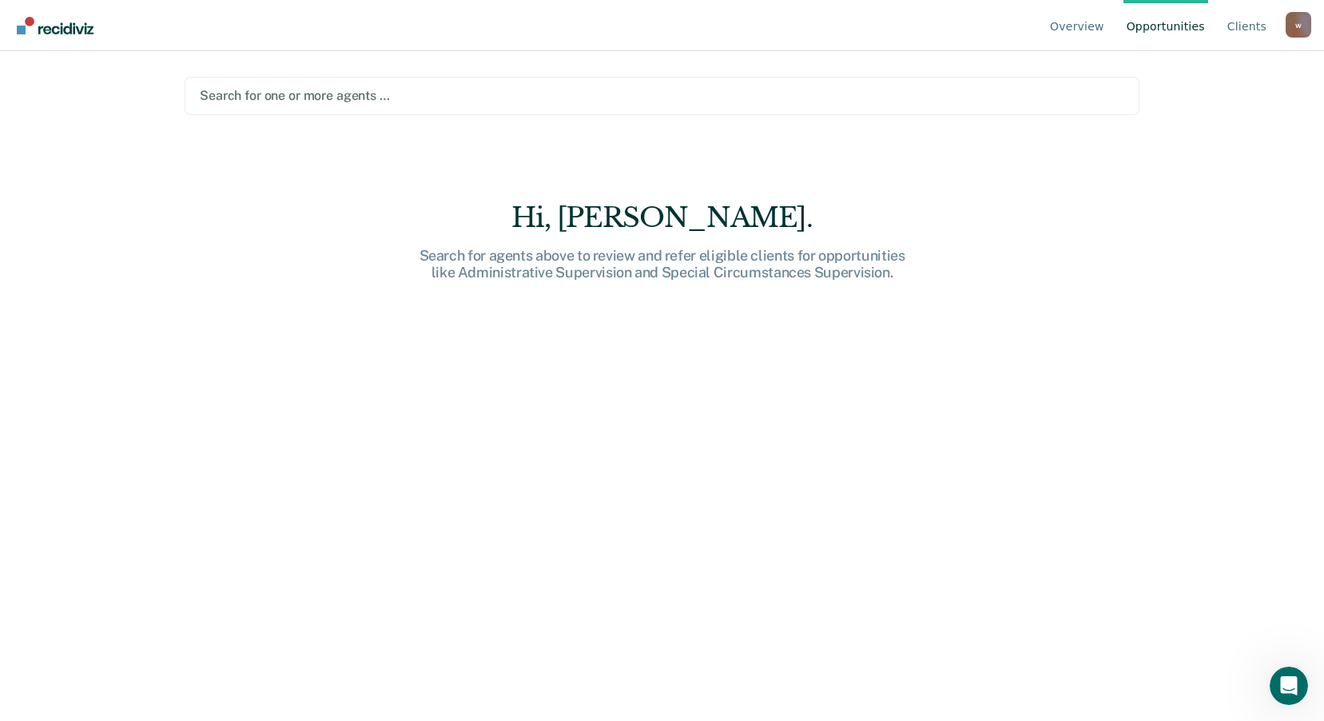
click at [752, 94] on div at bounding box center [662, 95] width 924 height 18
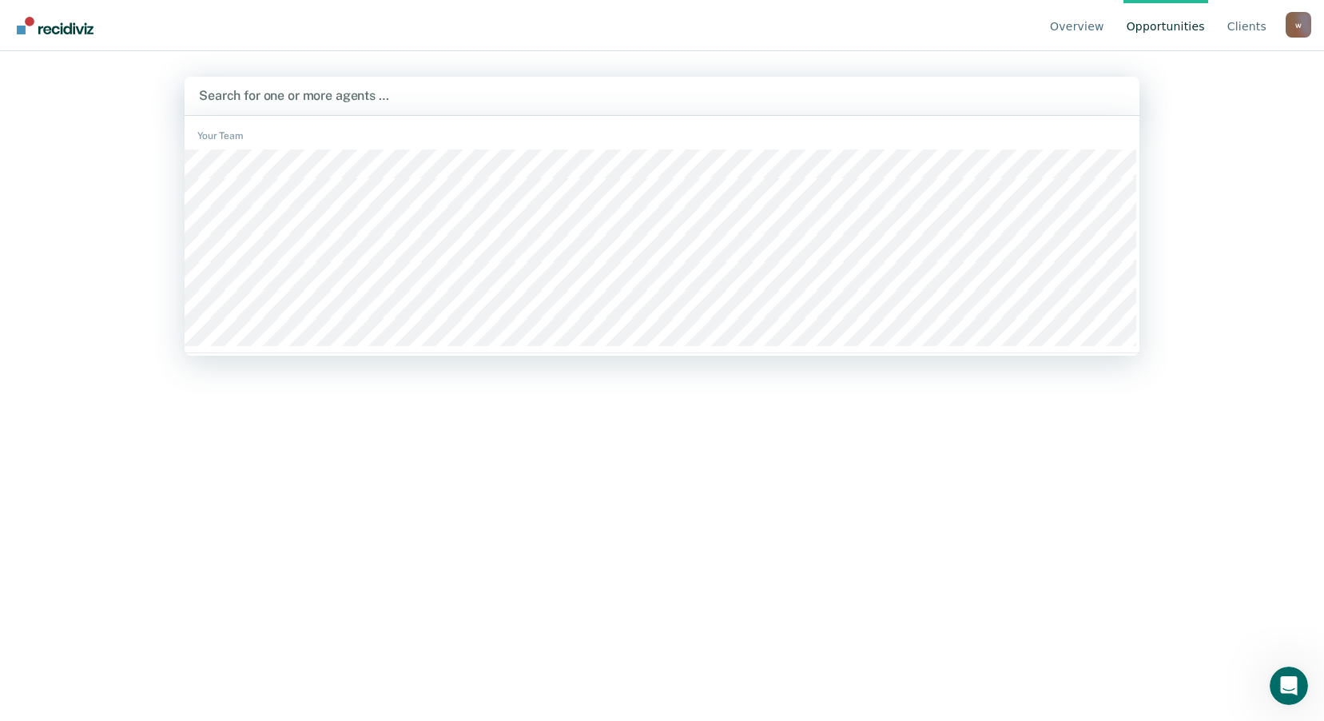
click at [218, 129] on div "Your Team" at bounding box center [662, 136] width 955 height 14
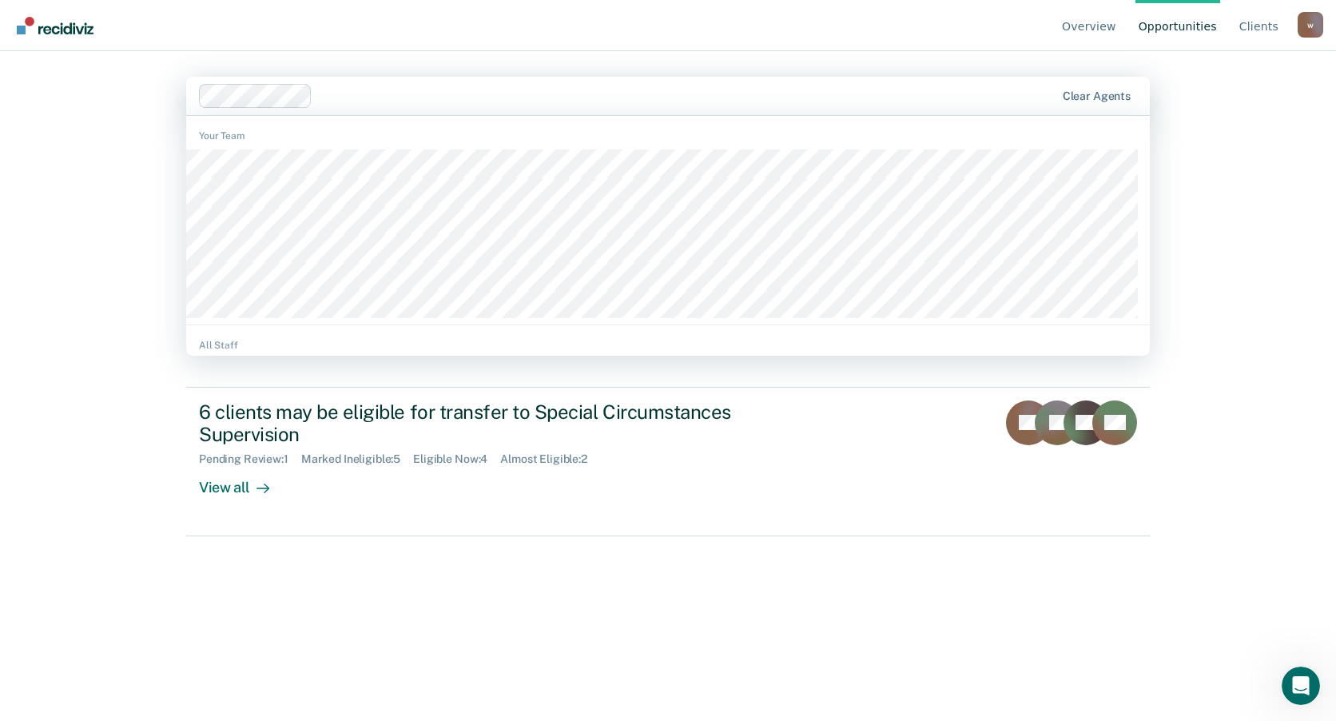
click at [955, 97] on div at bounding box center [687, 95] width 736 height 18
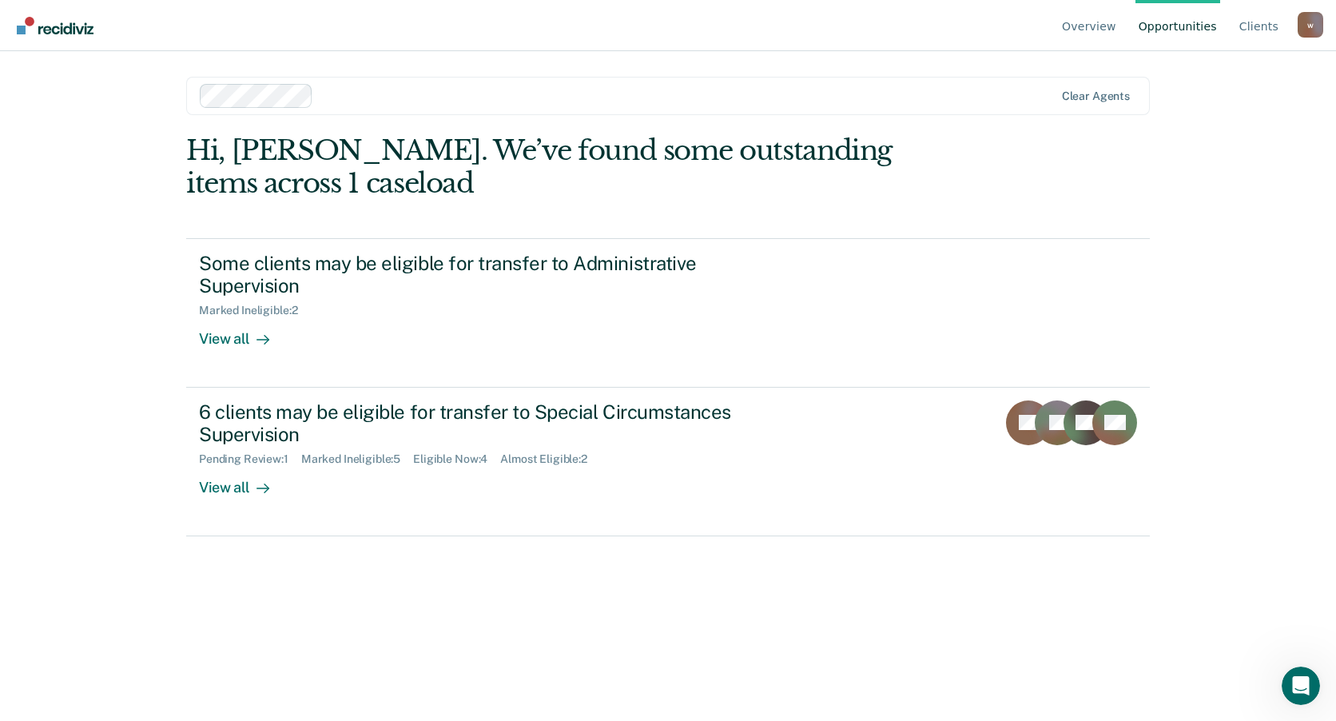
drag, startPoint x: 955, startPoint y: 97, endPoint x: 809, endPoint y: 85, distance: 146.7
click at [877, 86] on div at bounding box center [687, 95] width 734 height 18
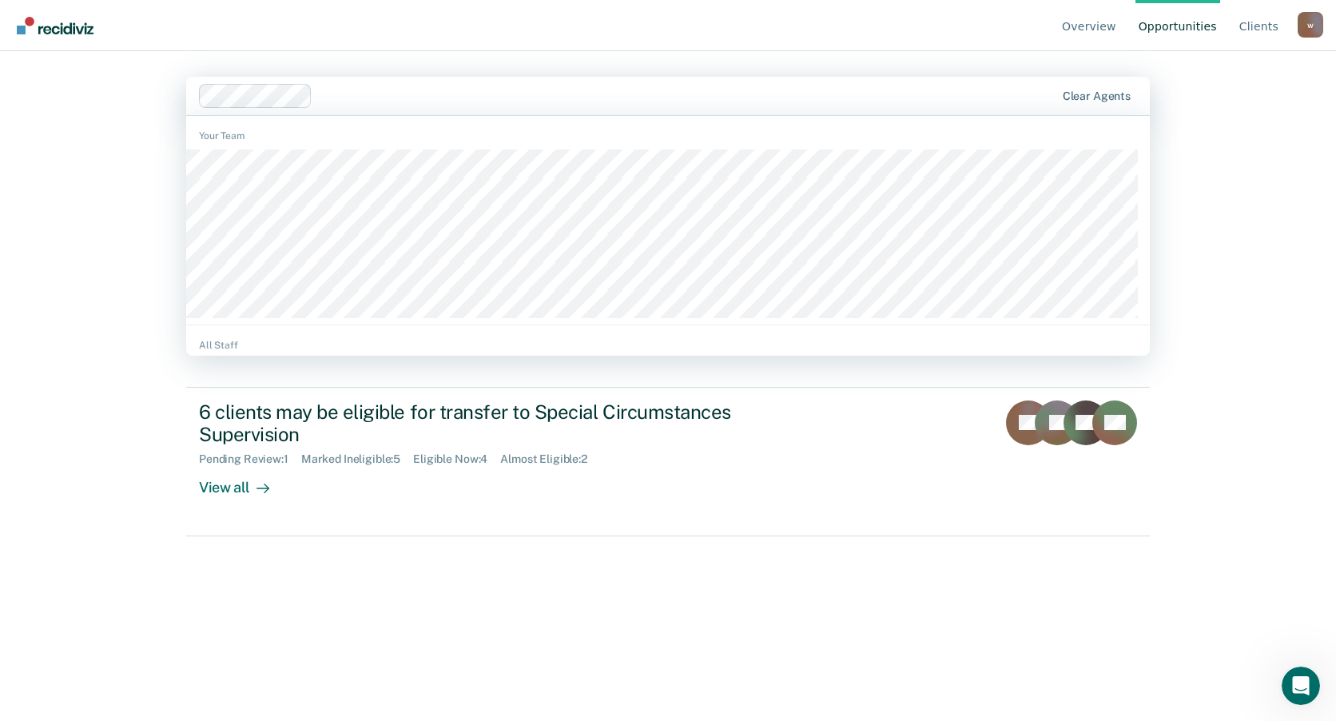
click at [389, 97] on div at bounding box center [687, 95] width 736 height 18
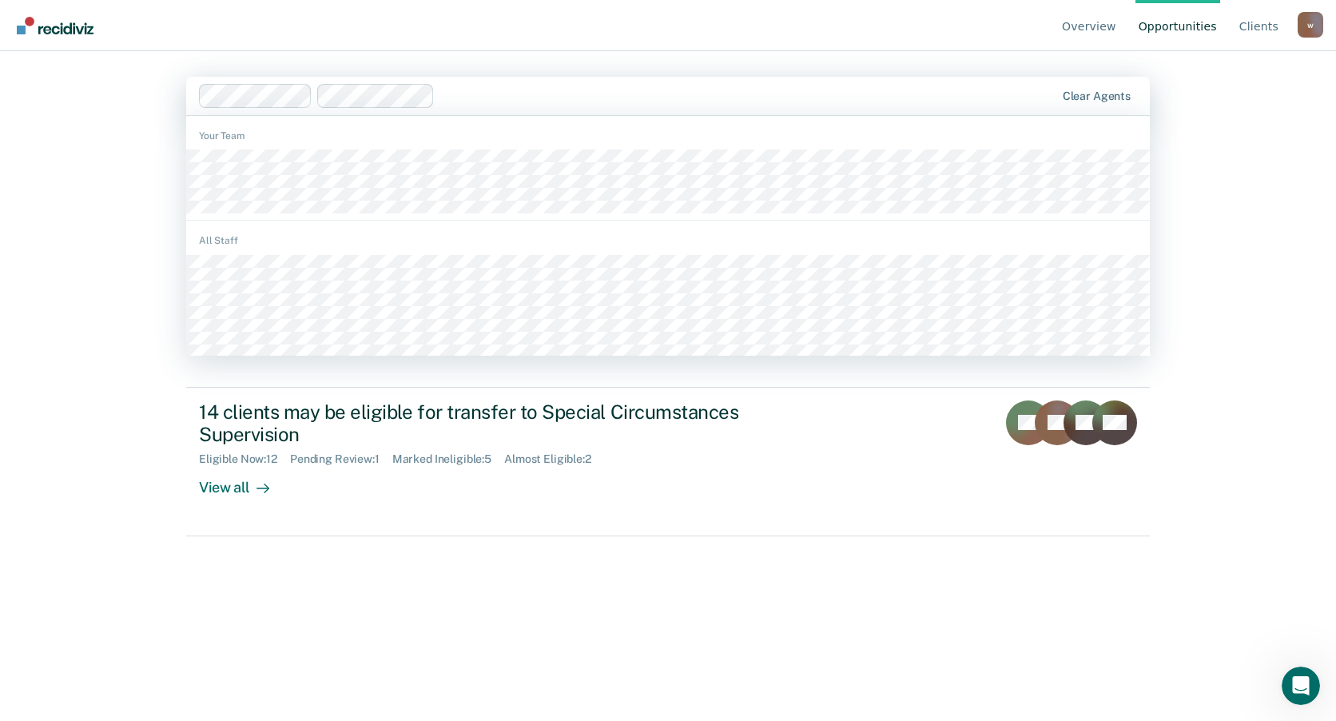
click at [483, 104] on div at bounding box center [747, 95] width 613 height 18
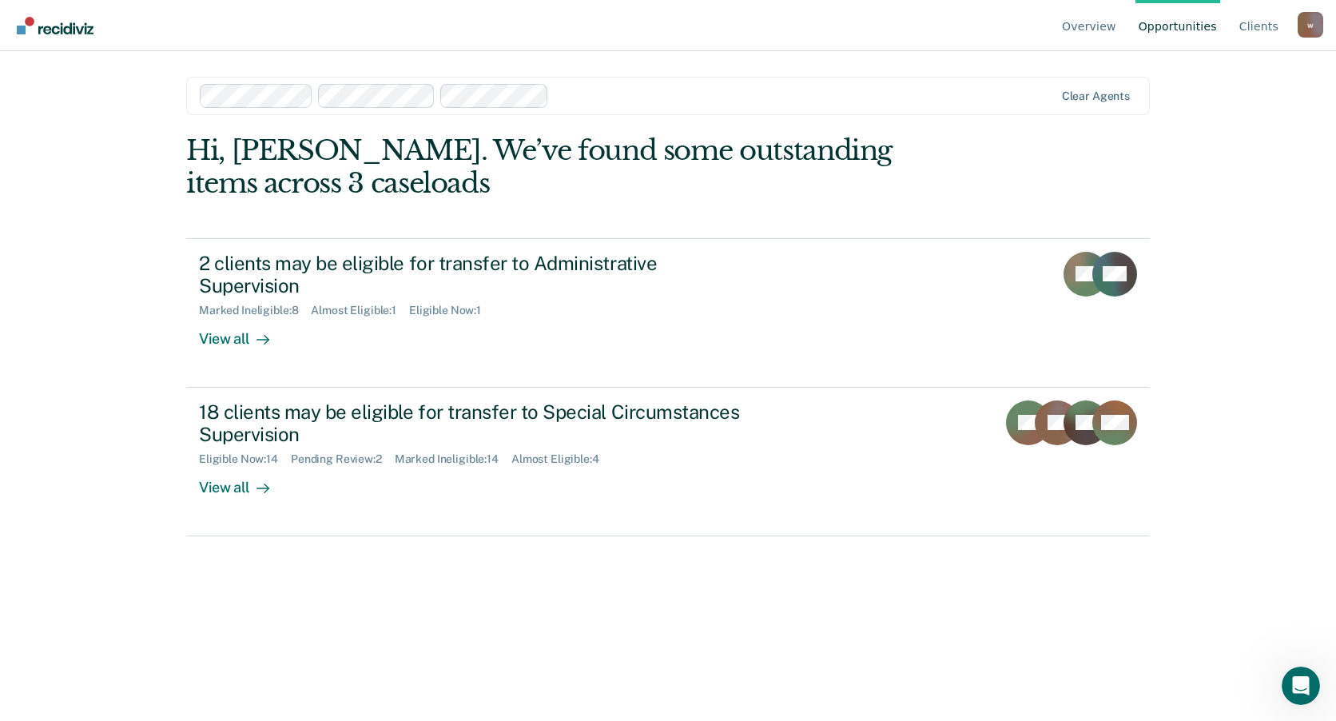
click at [634, 92] on div at bounding box center [804, 95] width 499 height 18
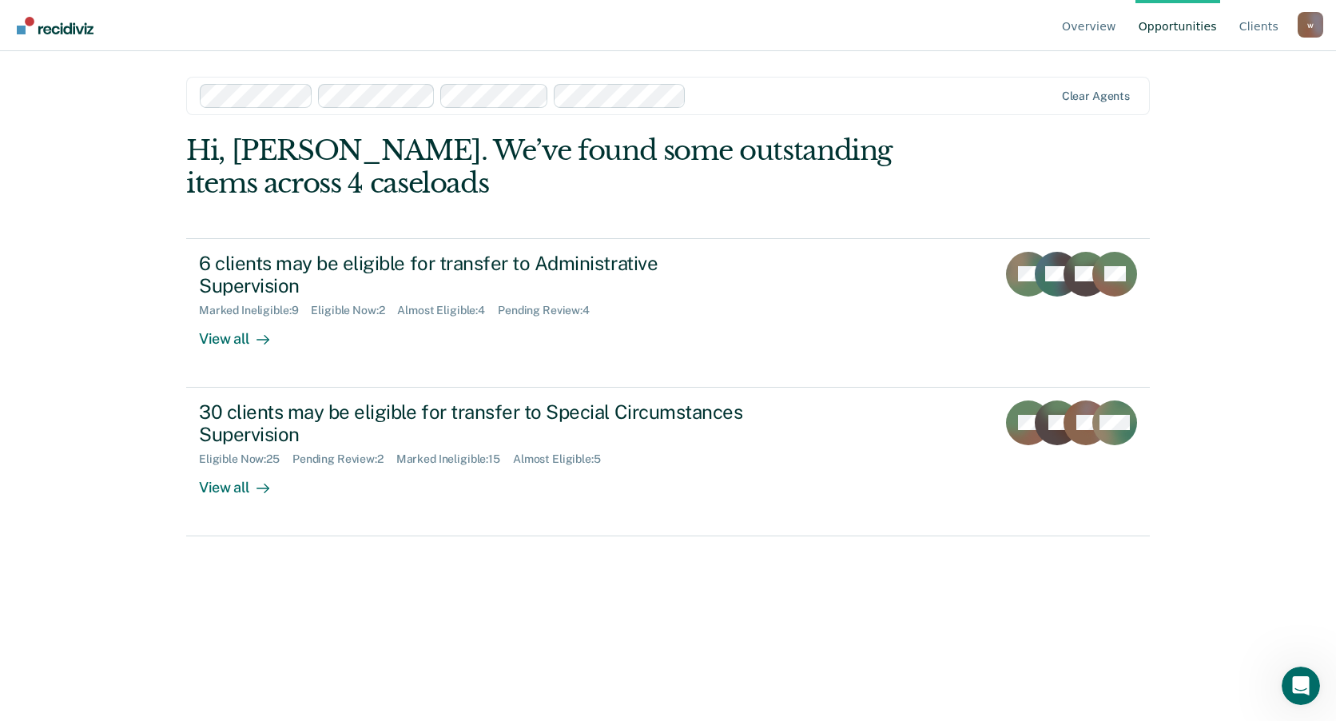
click at [733, 96] on div at bounding box center [873, 95] width 361 height 18
click at [821, 103] on div at bounding box center [929, 95] width 248 height 18
click at [964, 97] on div at bounding box center [988, 95] width 129 height 18
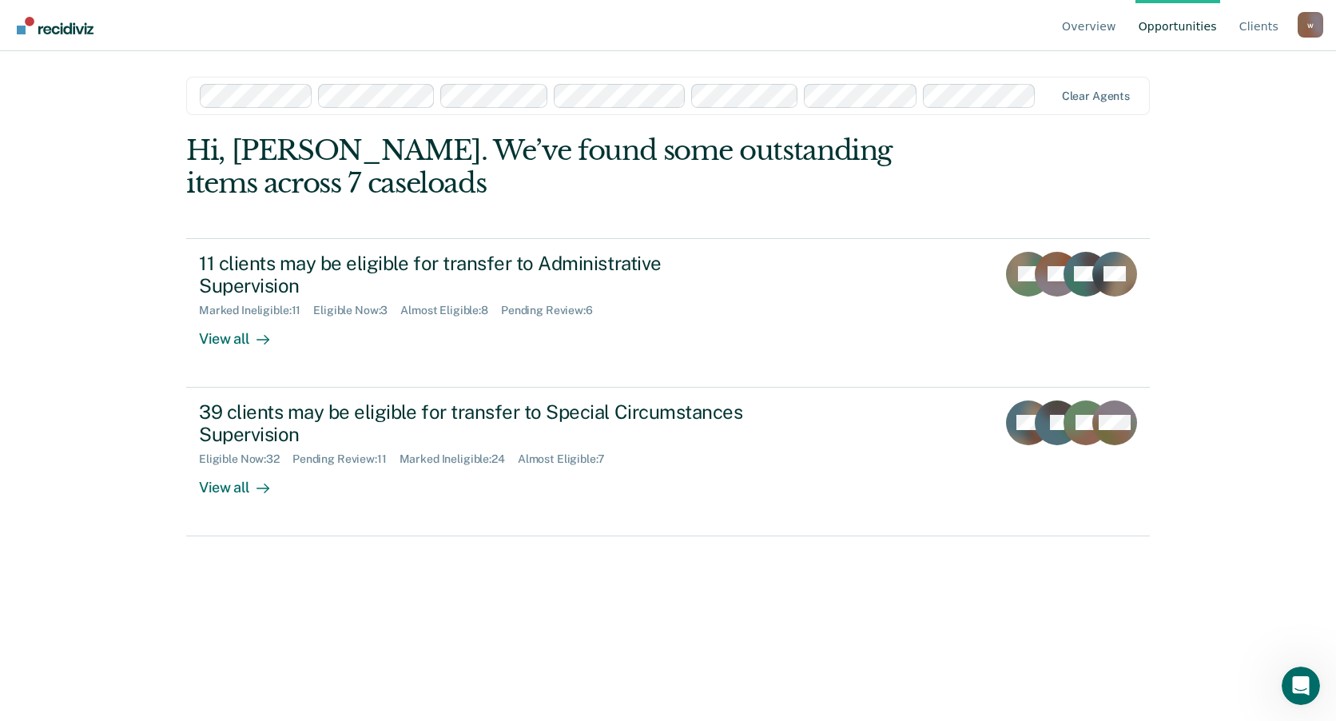
click at [1242, 201] on div "Overview Opportunities Client s [EMAIL_ADDRESS][DOMAIN_NAME] w Profile How it w…" at bounding box center [668, 360] width 1336 height 721
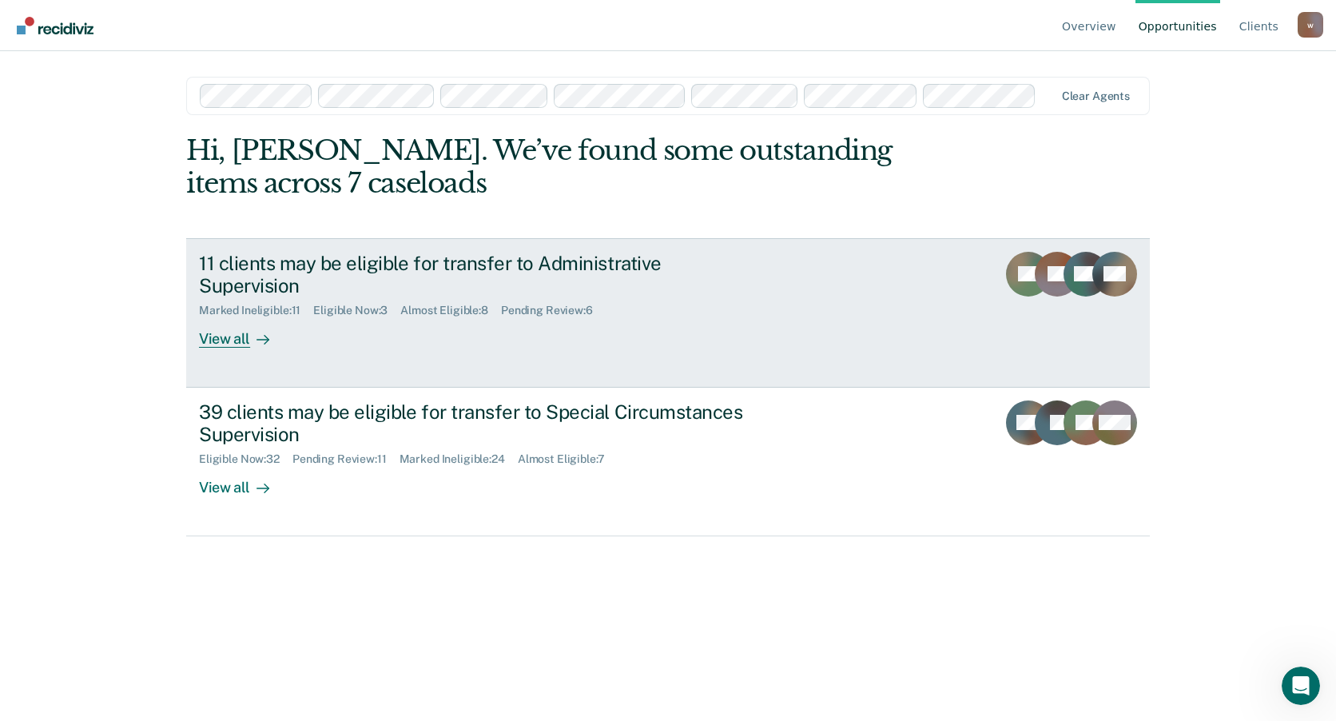
click at [723, 304] on div "Marked Ineligible : 11 Eligible Now : 3 Almost Eligible : 8 Pending Review : 6" at bounding box center [479, 307] width 561 height 20
